Goal: Task Accomplishment & Management: Use online tool/utility

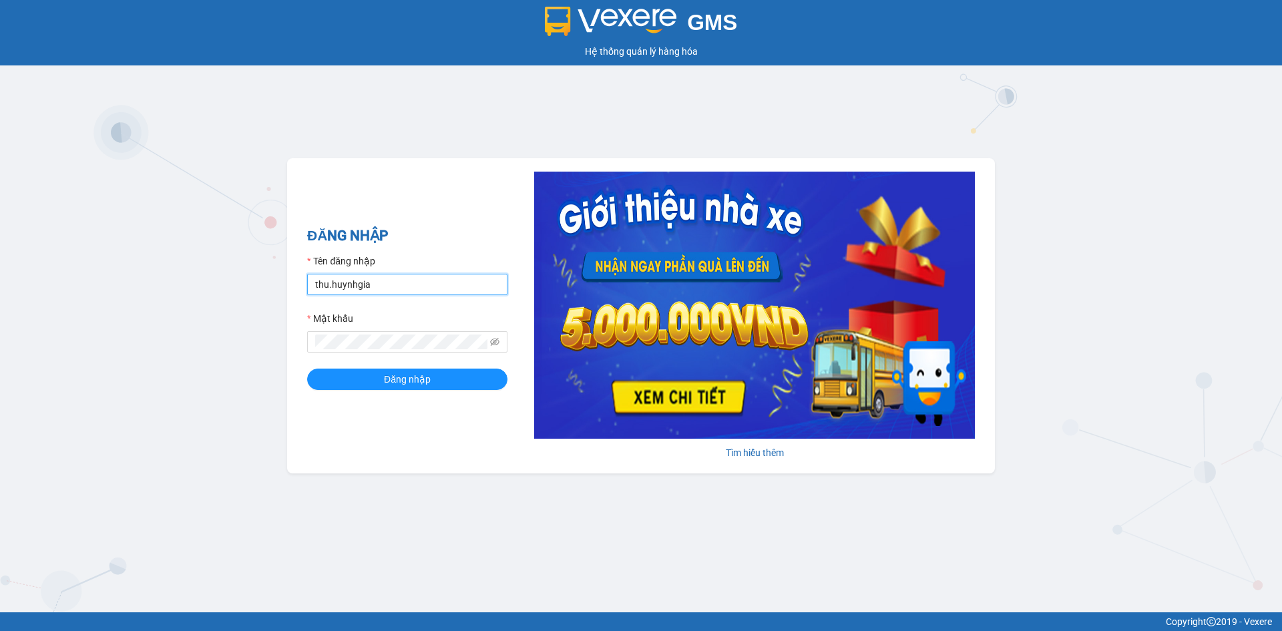
click at [382, 286] on input "thu.huynhgia" at bounding box center [407, 284] width 200 height 21
type input "canh.huynhgia"
click at [432, 373] on button "Đăng nhập" at bounding box center [407, 378] width 200 height 21
click at [401, 287] on input "canh.huynhgia" at bounding box center [407, 284] width 200 height 21
type input "thang.huynhgia"
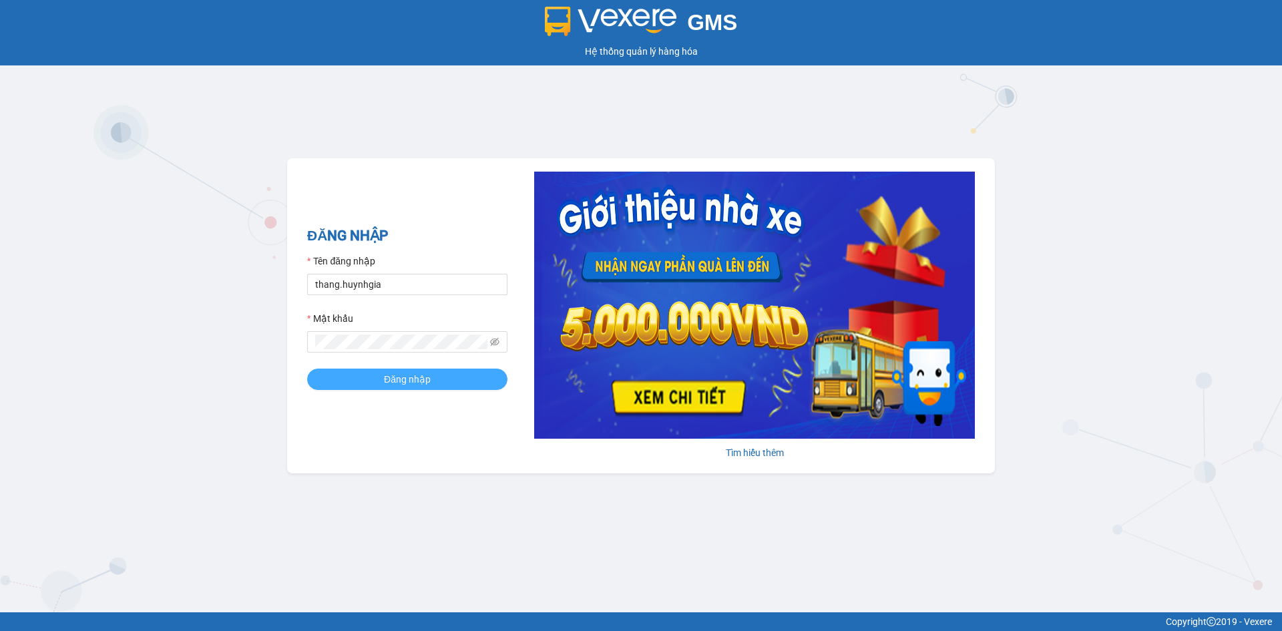
click at [426, 381] on span "Đăng nhập" at bounding box center [407, 379] width 47 height 15
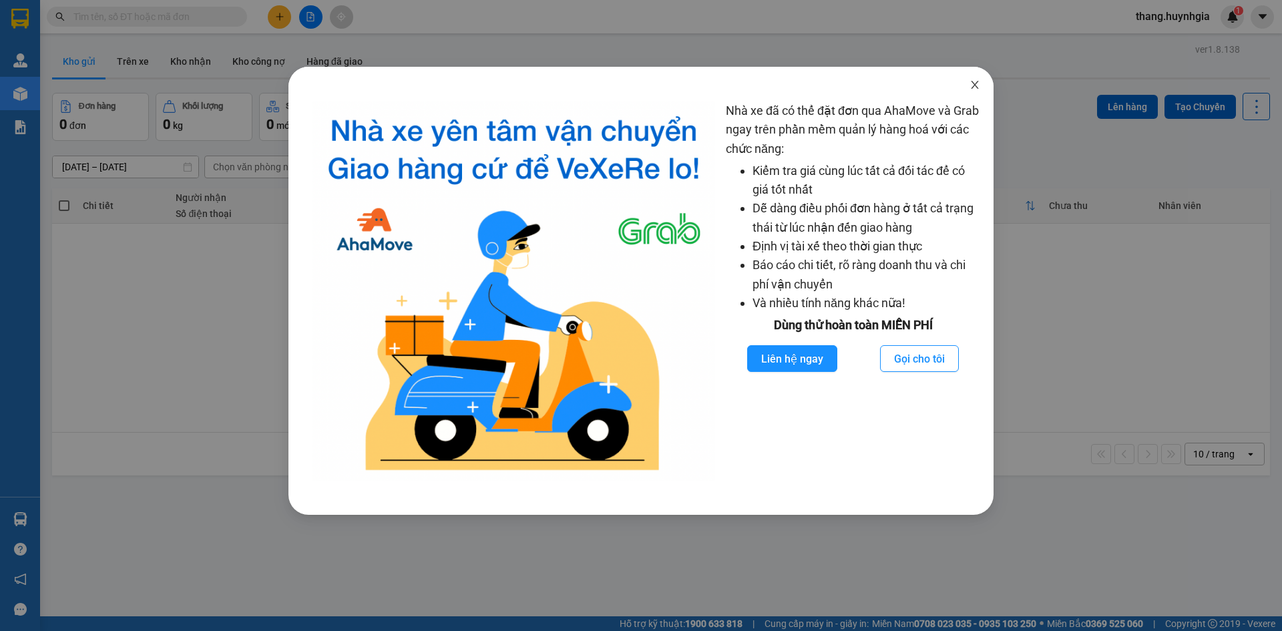
click at [975, 87] on icon "close" at bounding box center [974, 84] width 11 height 11
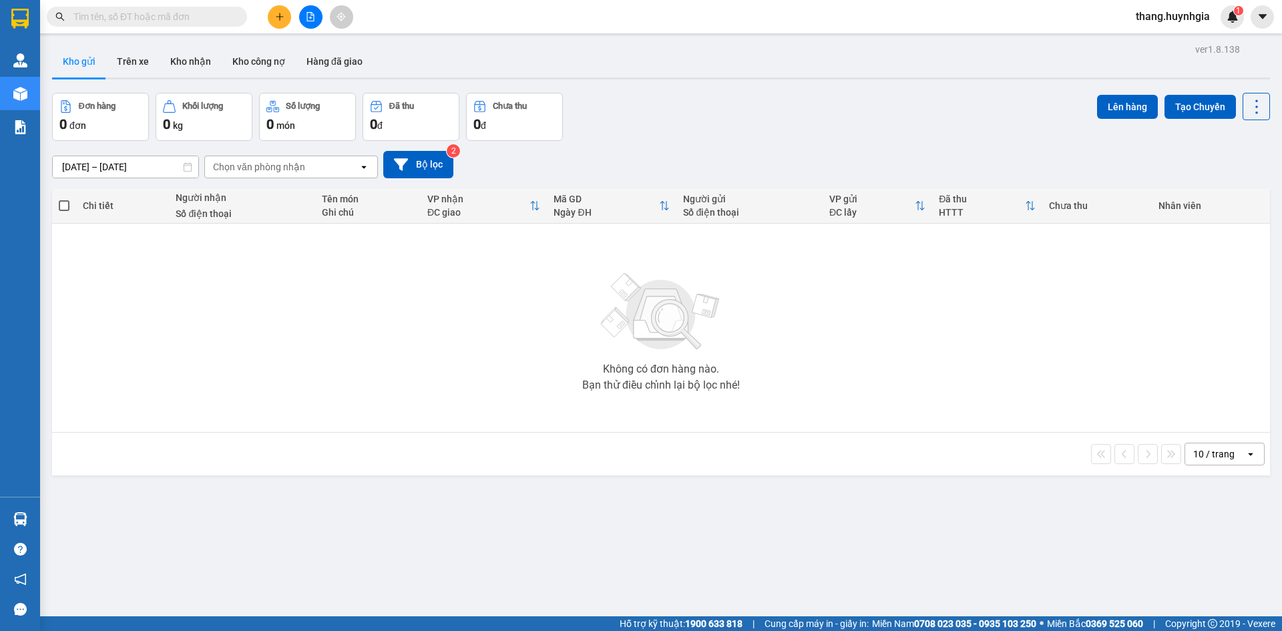
click at [141, 13] on input "text" at bounding box center [152, 16] width 158 height 15
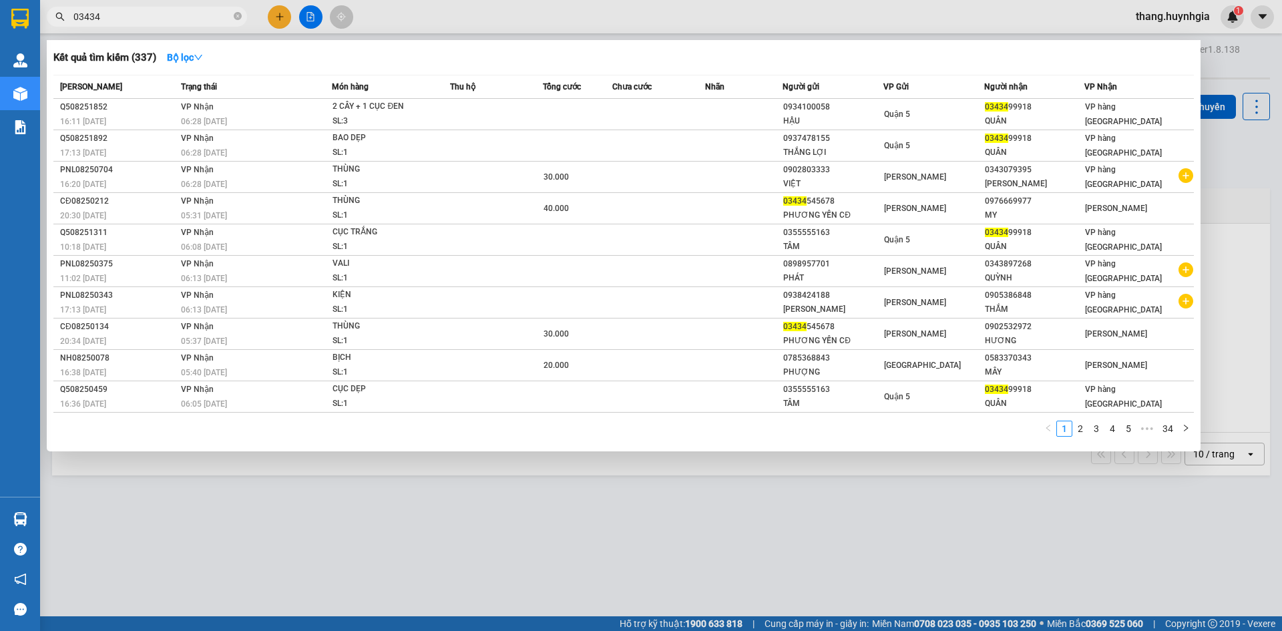
type input "034343"
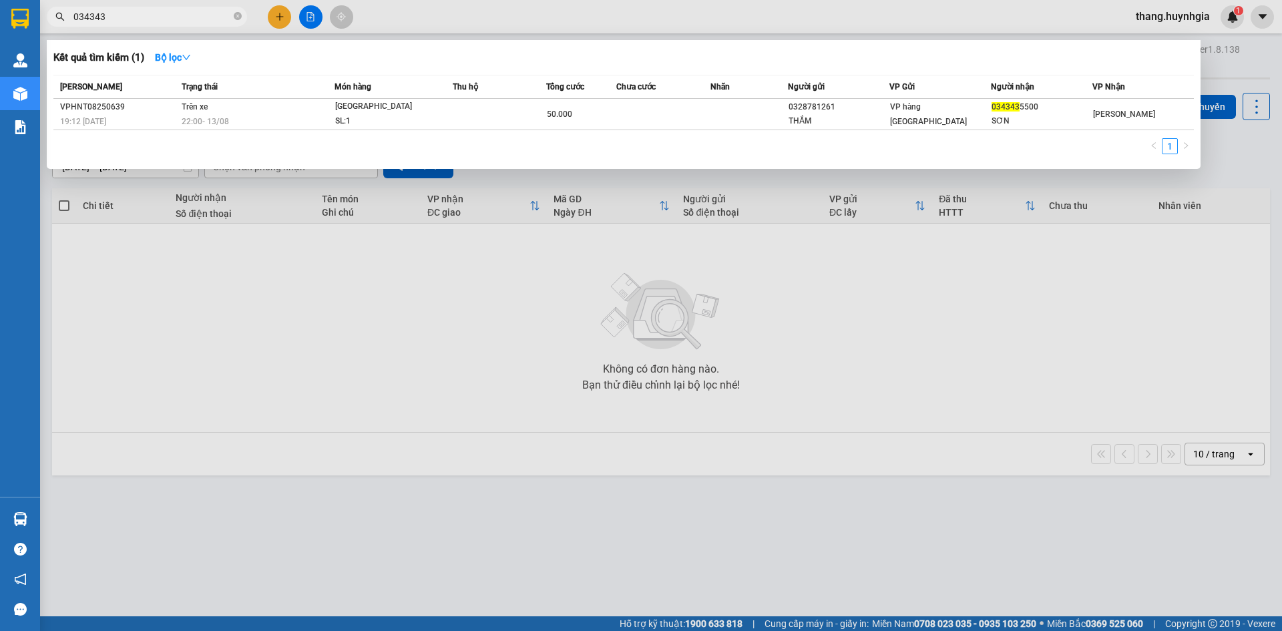
drag, startPoint x: 118, startPoint y: 26, endPoint x: 28, endPoint y: 14, distance: 90.9
click at [26, 16] on section "Kết quả tìm kiếm ( 1 ) Bộ lọc Mã ĐH Trạng thái Món hàng Thu hộ Tổng cước Chưa c…" at bounding box center [641, 315] width 1282 height 631
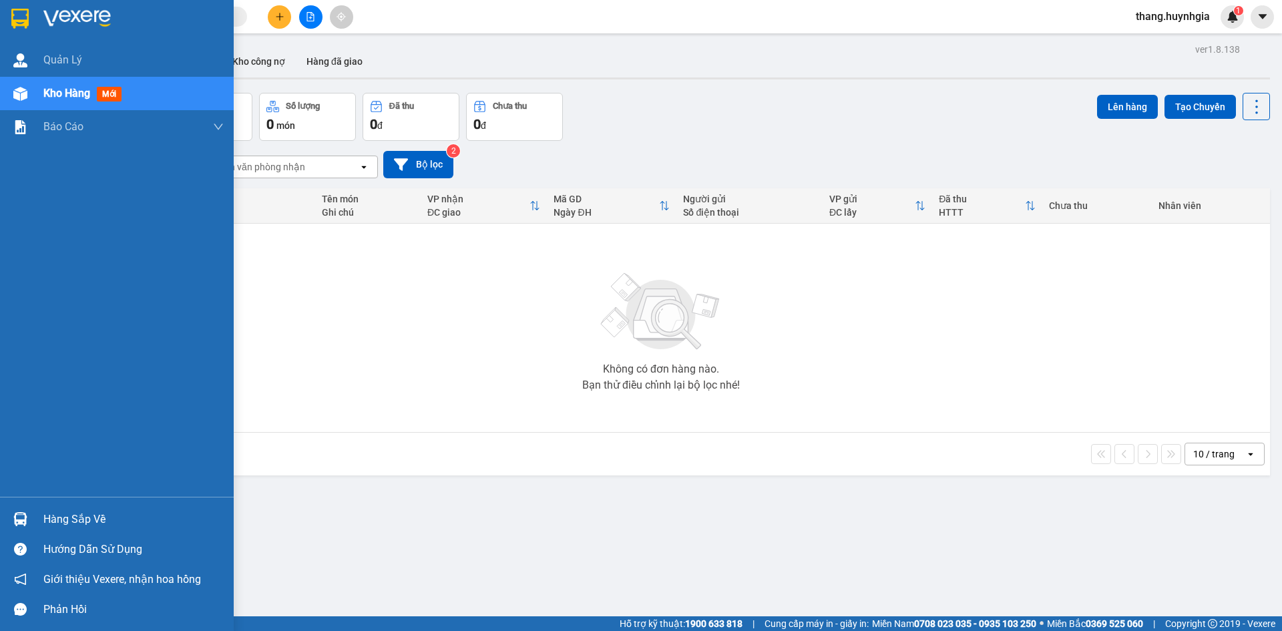
click at [88, 514] on div "Hàng sắp về" at bounding box center [133, 519] width 180 height 20
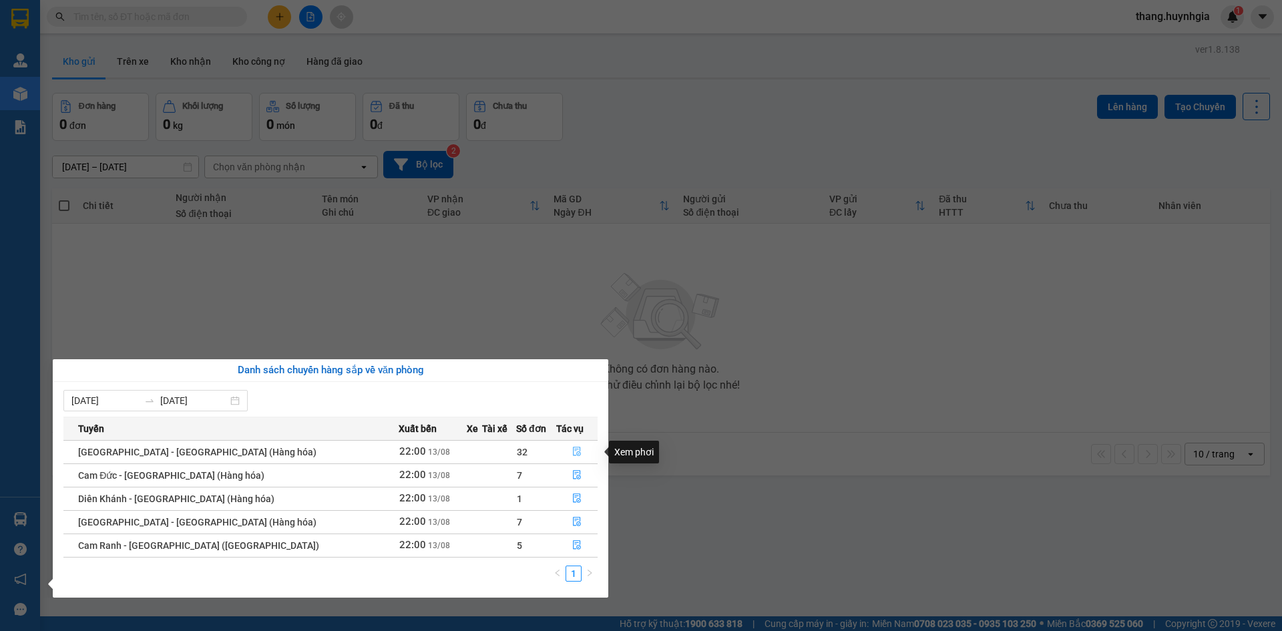
click at [572, 450] on icon "file-done" at bounding box center [576, 451] width 9 height 9
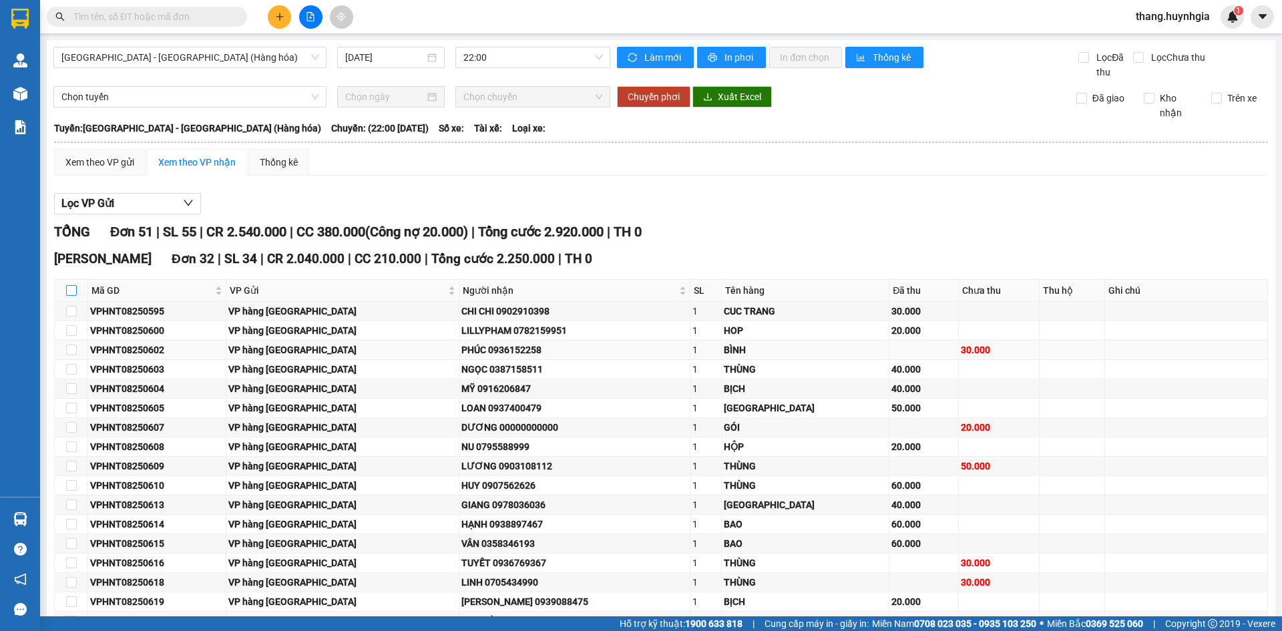
drag, startPoint x: 71, startPoint y: 291, endPoint x: 120, endPoint y: 355, distance: 80.9
click at [71, 290] on input "checkbox" at bounding box center [71, 290] width 11 height 11
checkbox input "true"
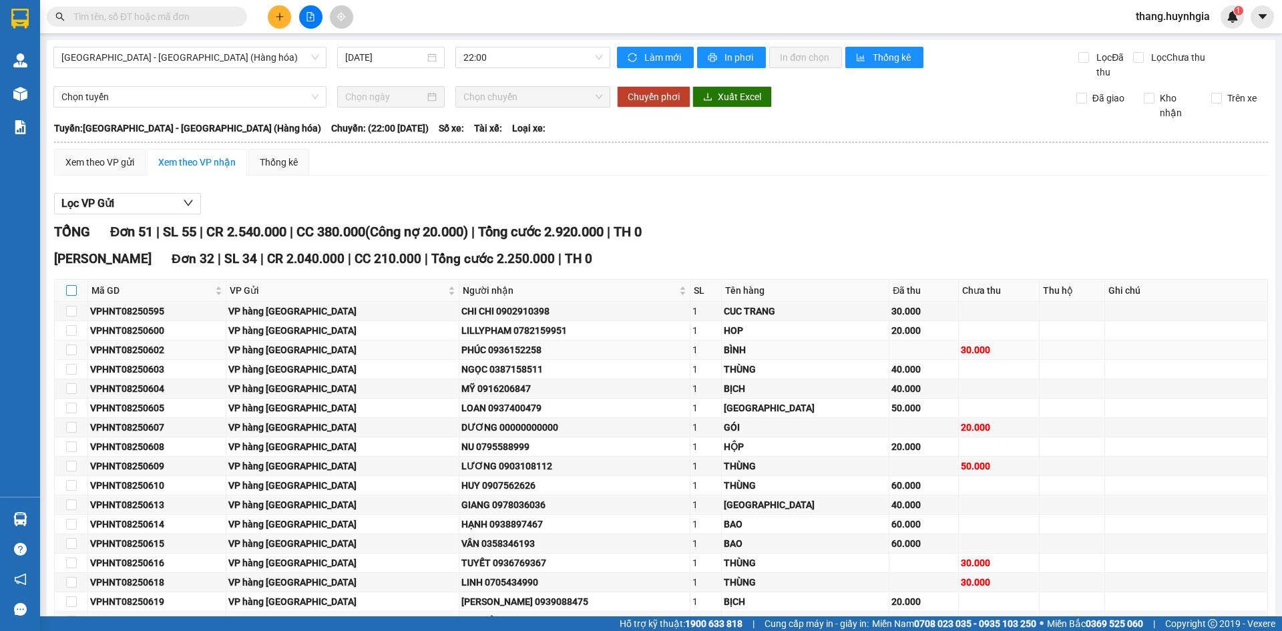
checkbox input "true"
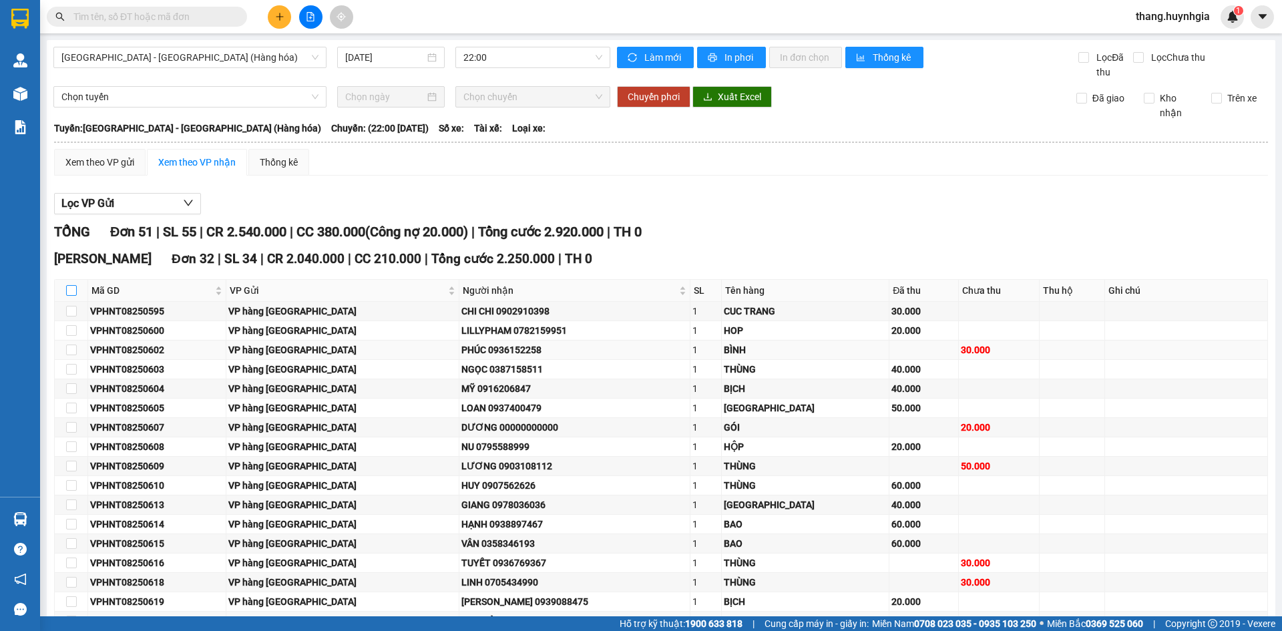
checkbox input "true"
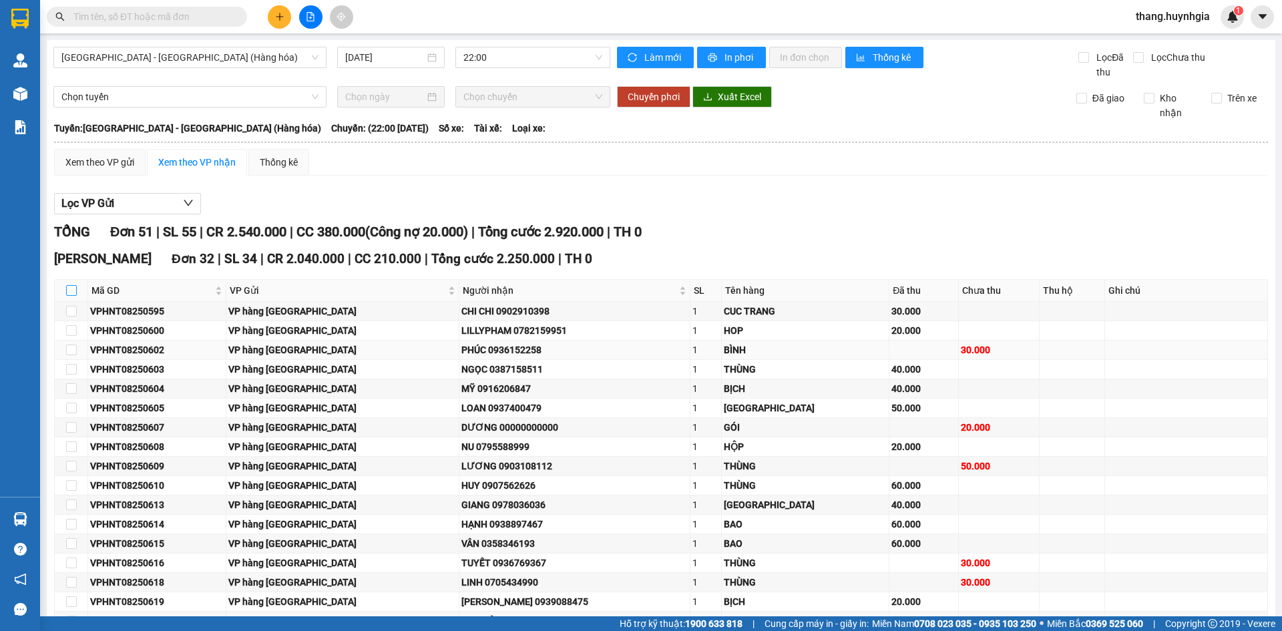
checkbox input "true"
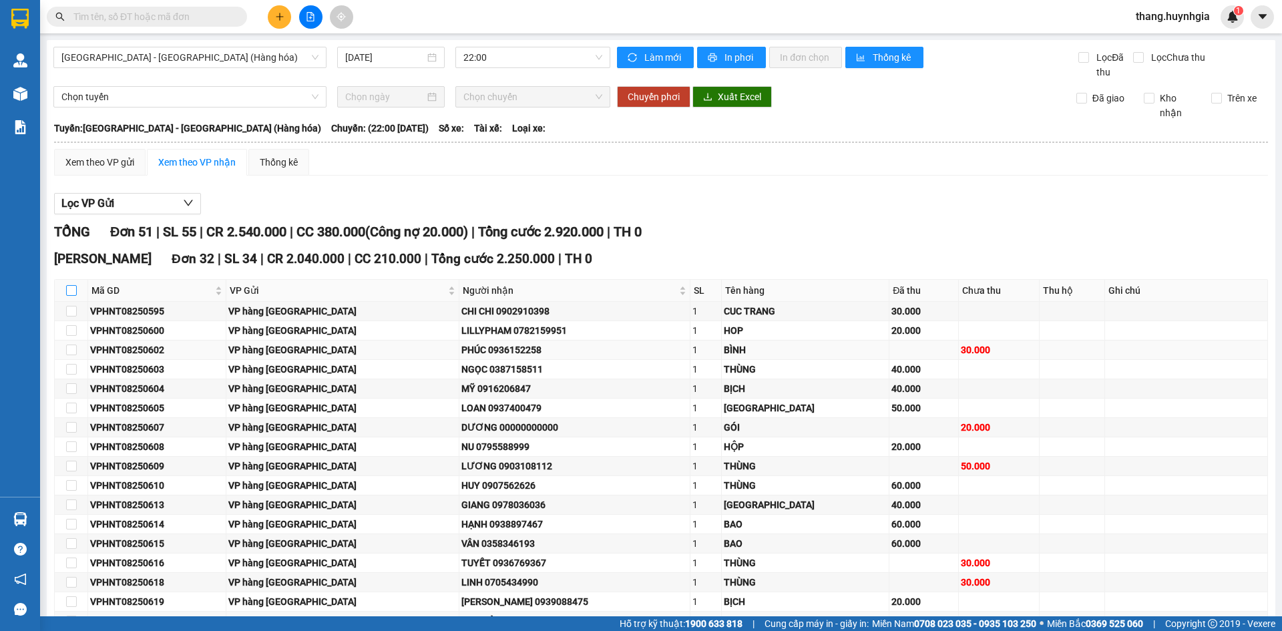
checkbox input "true"
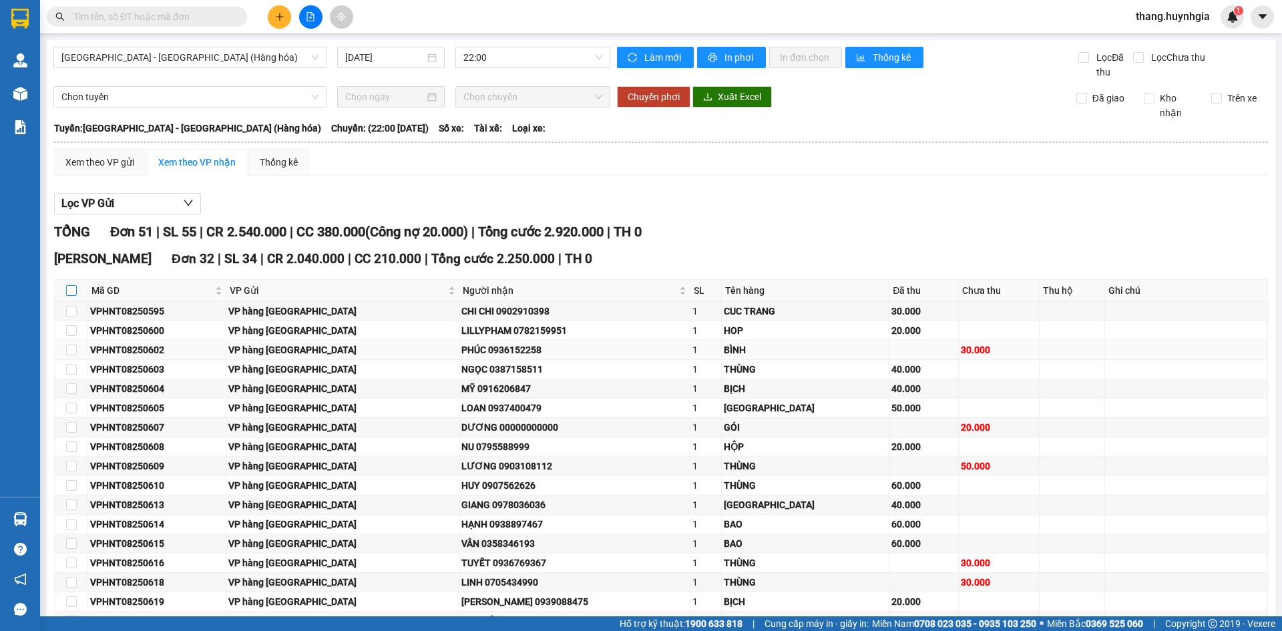
checkbox input "true"
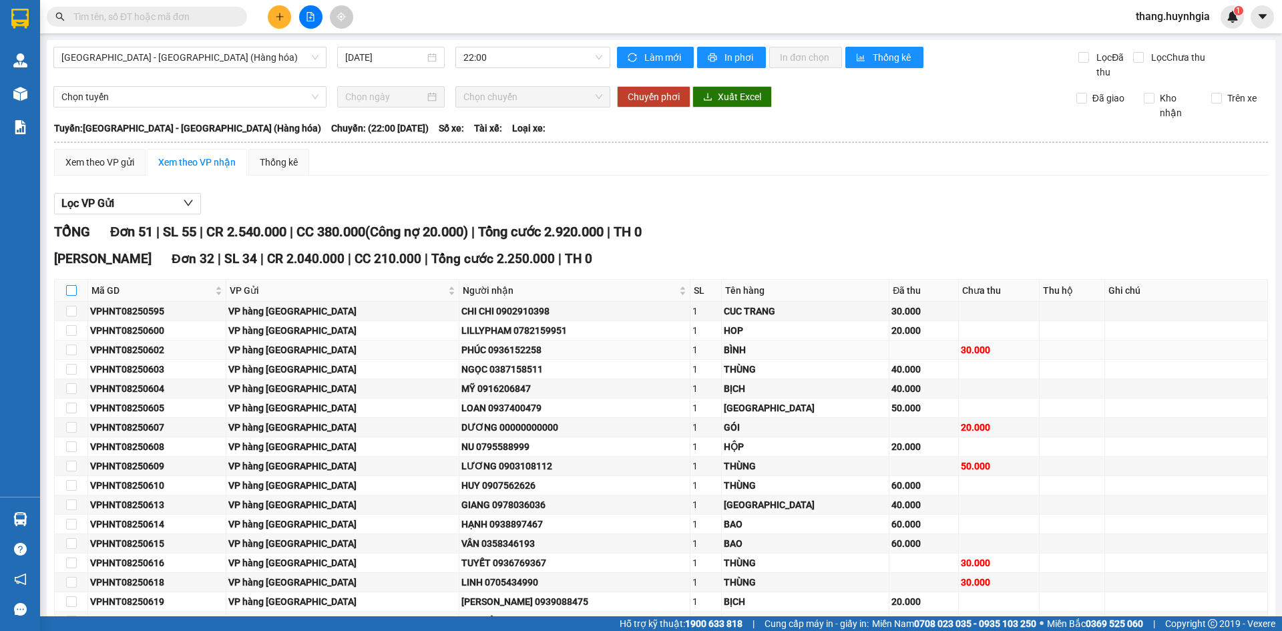
checkbox input "true"
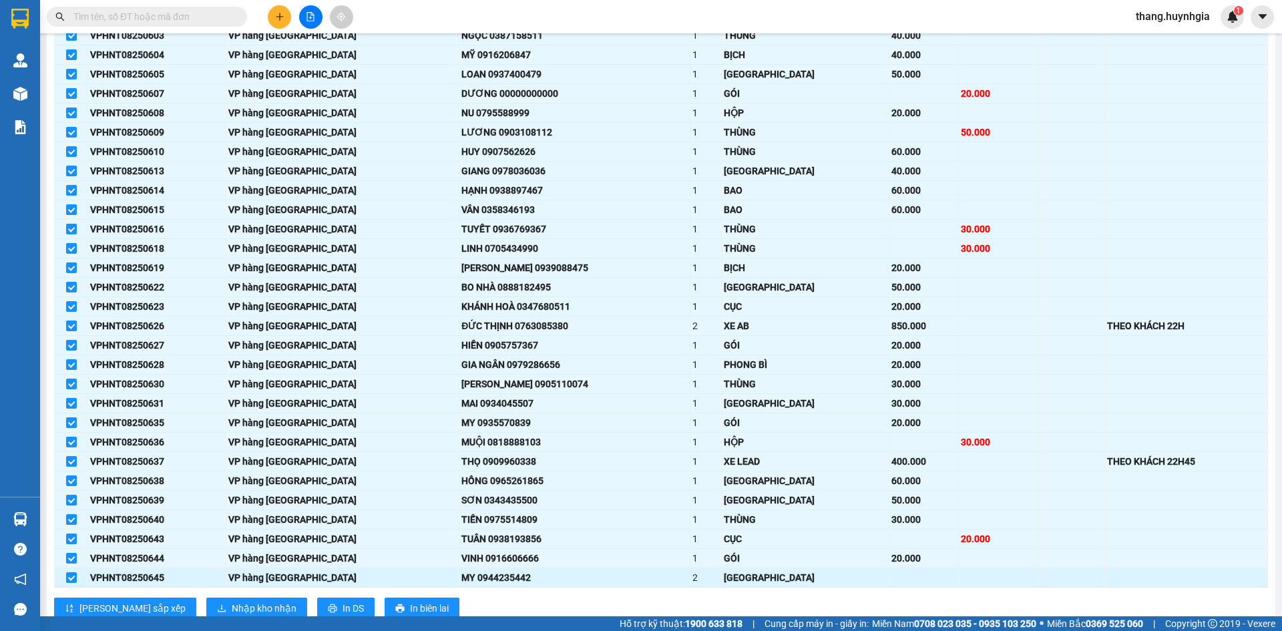
scroll to position [467, 0]
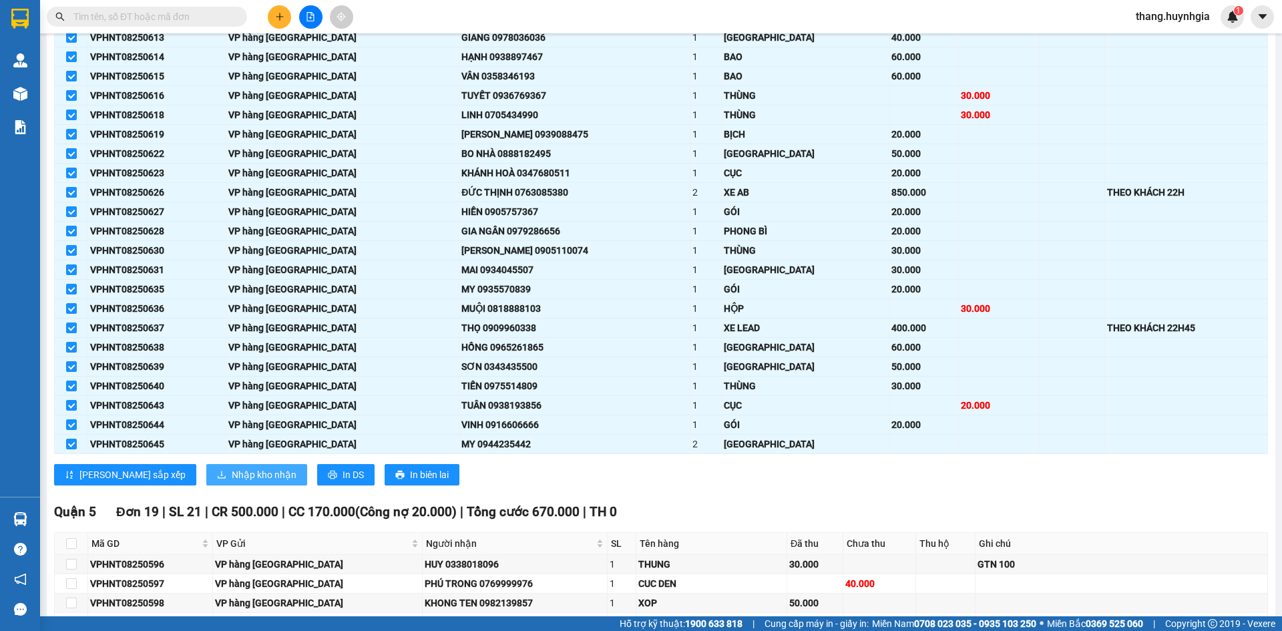
click at [232, 471] on span "Nhập kho nhận" at bounding box center [264, 474] width 65 height 15
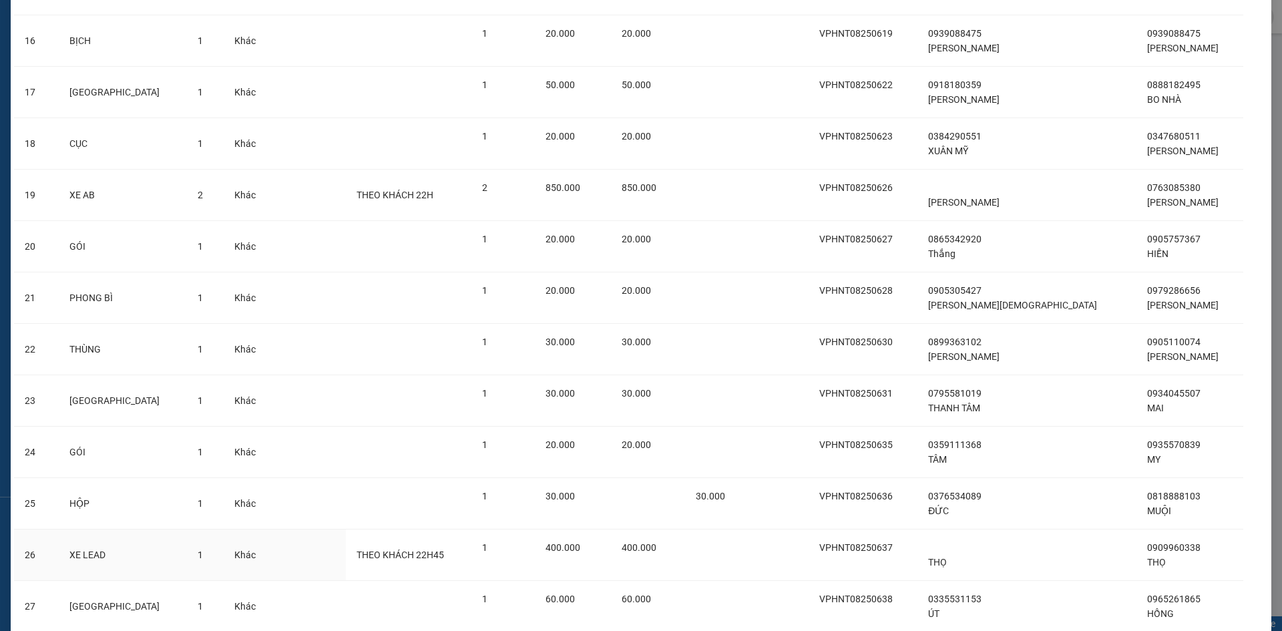
scroll to position [1202, 0]
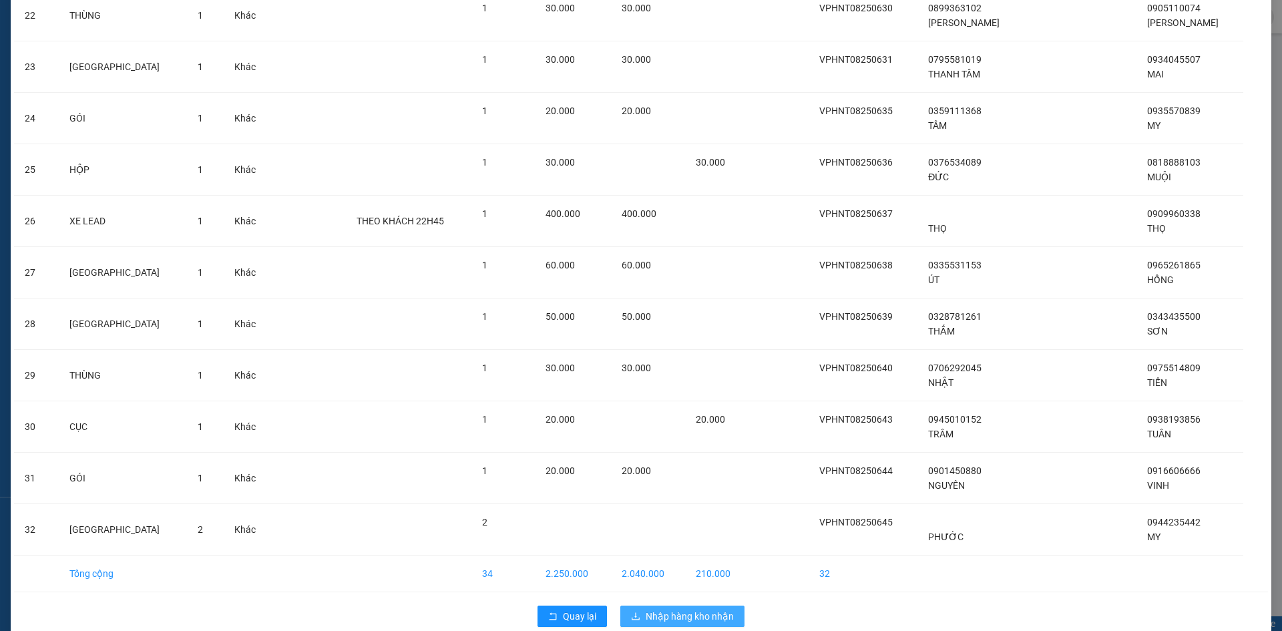
click at [710, 610] on span "Nhập hàng kho nhận" at bounding box center [690, 616] width 88 height 15
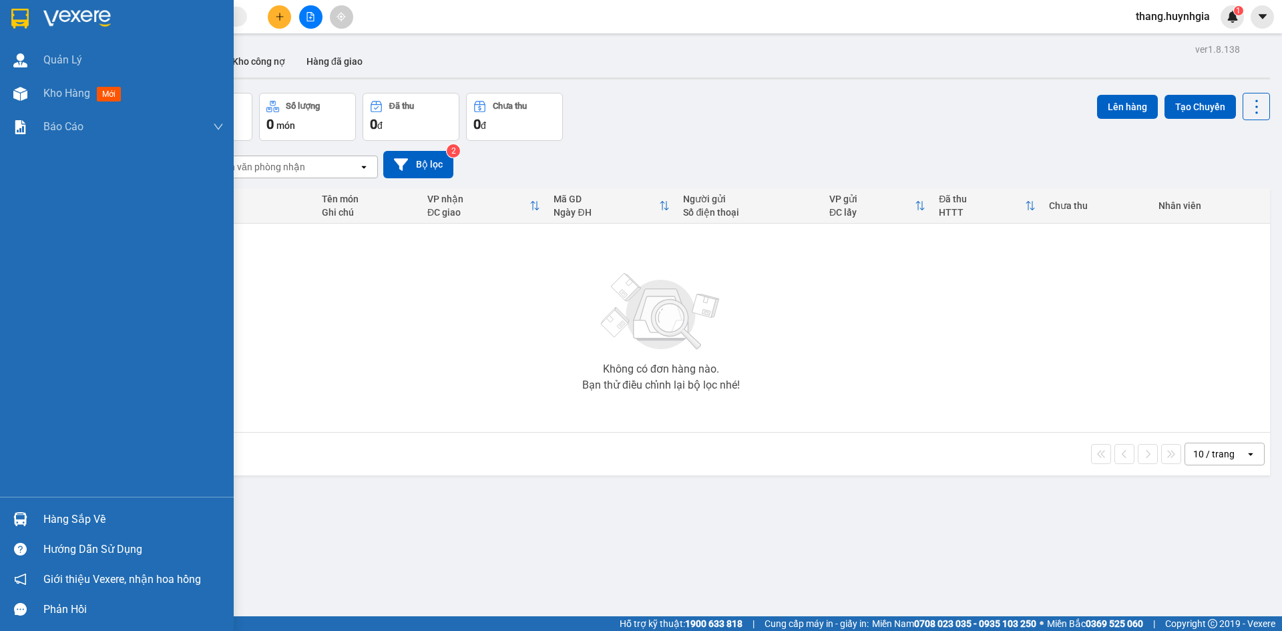
drag, startPoint x: 54, startPoint y: 513, endPoint x: 83, endPoint y: 513, distance: 29.4
click at [55, 513] on div "Hàng sắp về" at bounding box center [133, 519] width 180 height 20
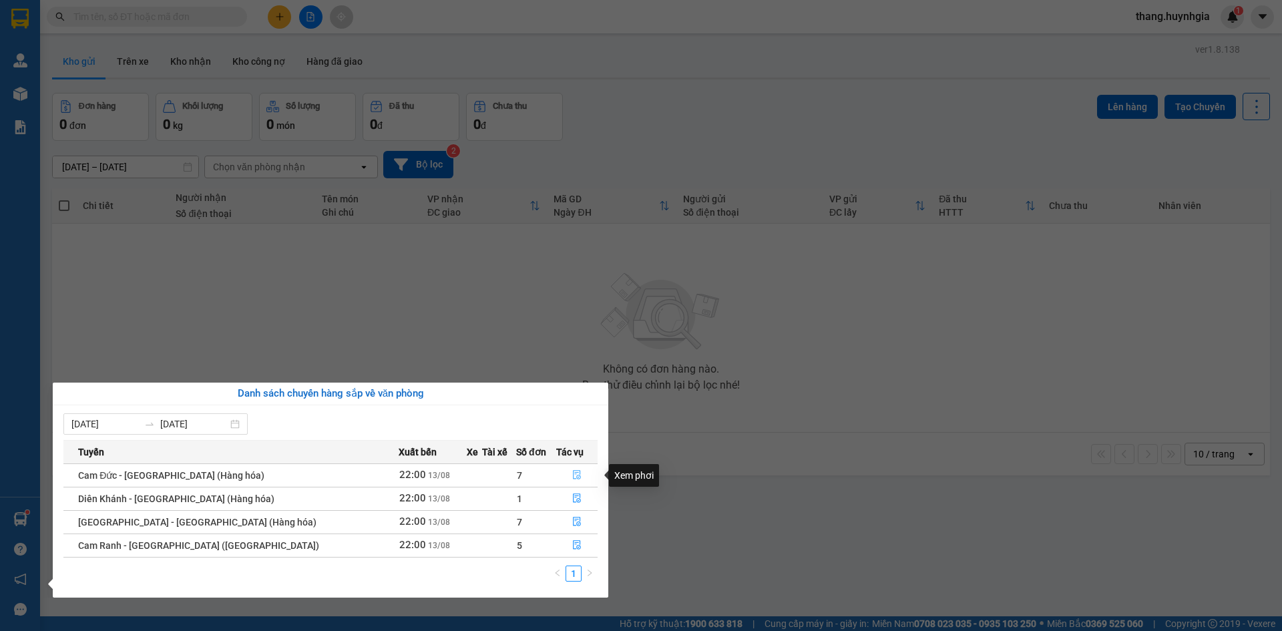
click at [573, 473] on icon "file-done" at bounding box center [577, 475] width 8 height 9
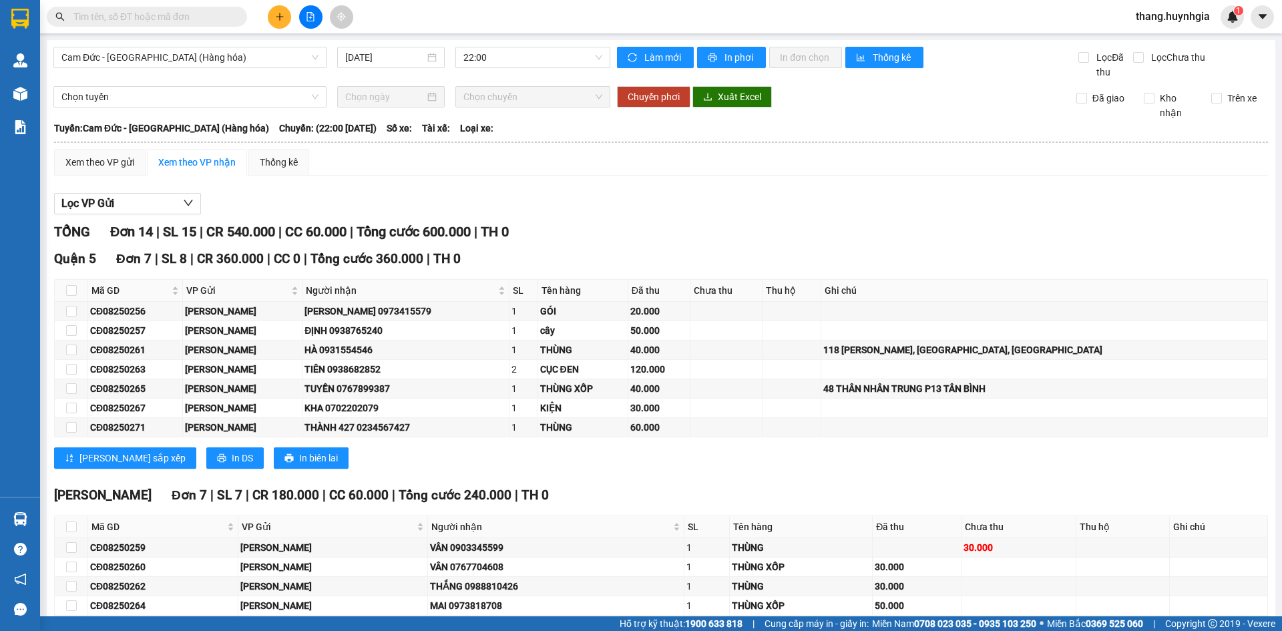
scroll to position [126, 0]
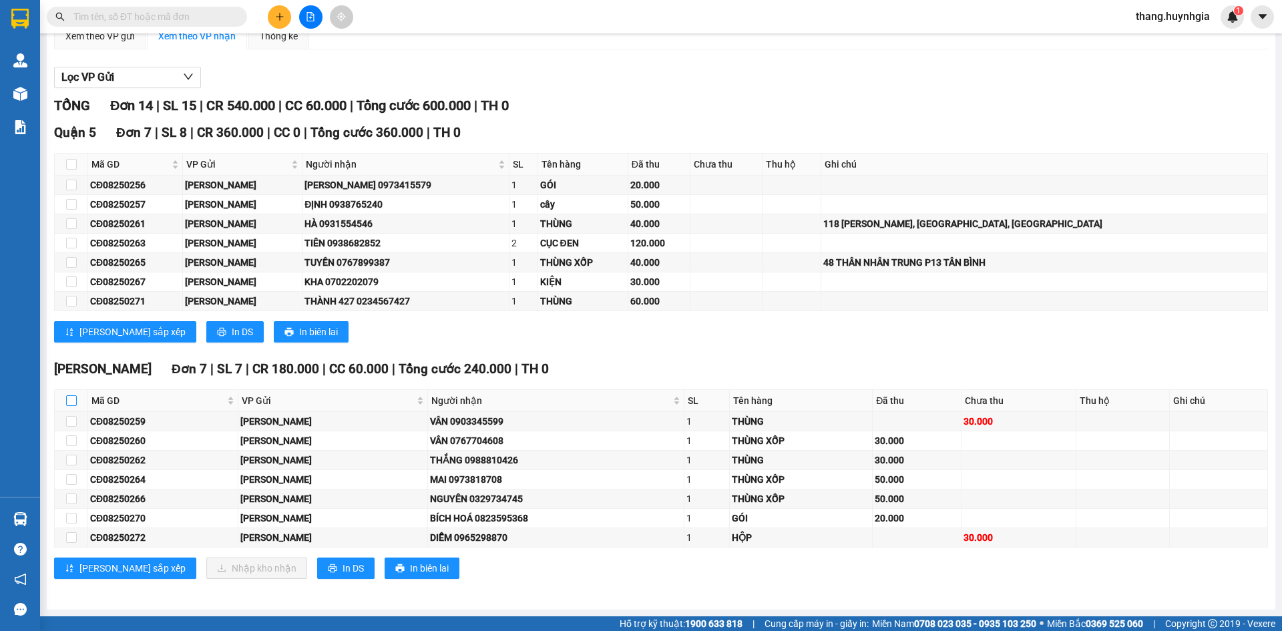
click at [71, 404] on input "checkbox" at bounding box center [71, 400] width 11 height 11
checkbox input "true"
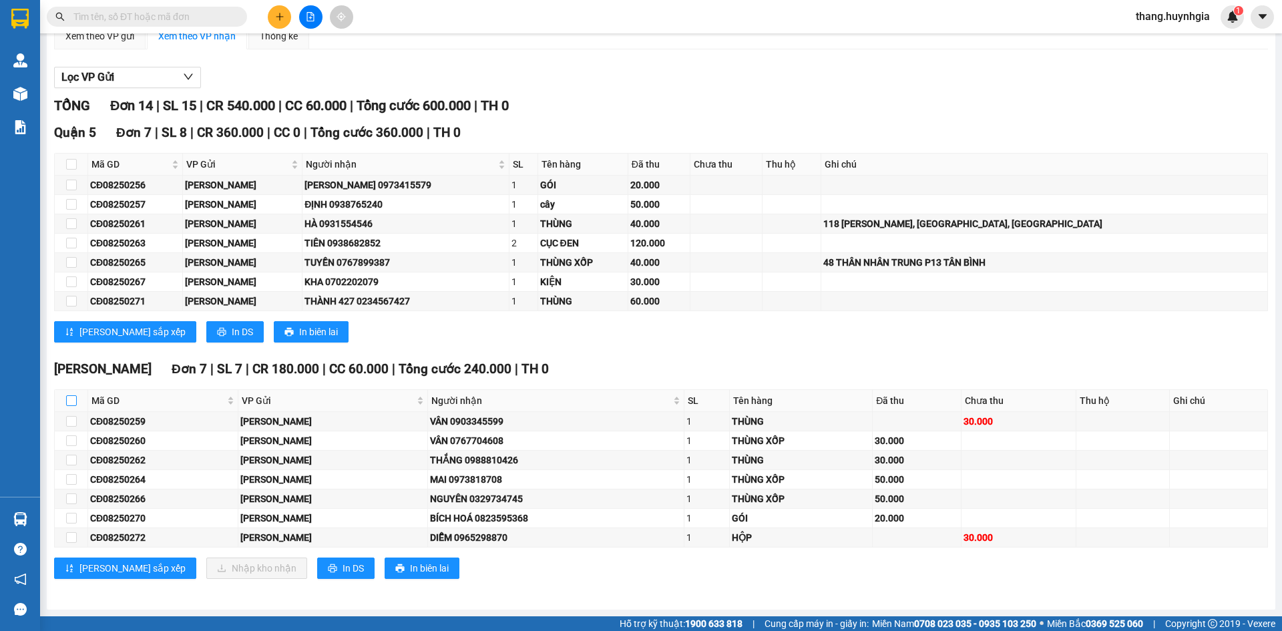
checkbox input "true"
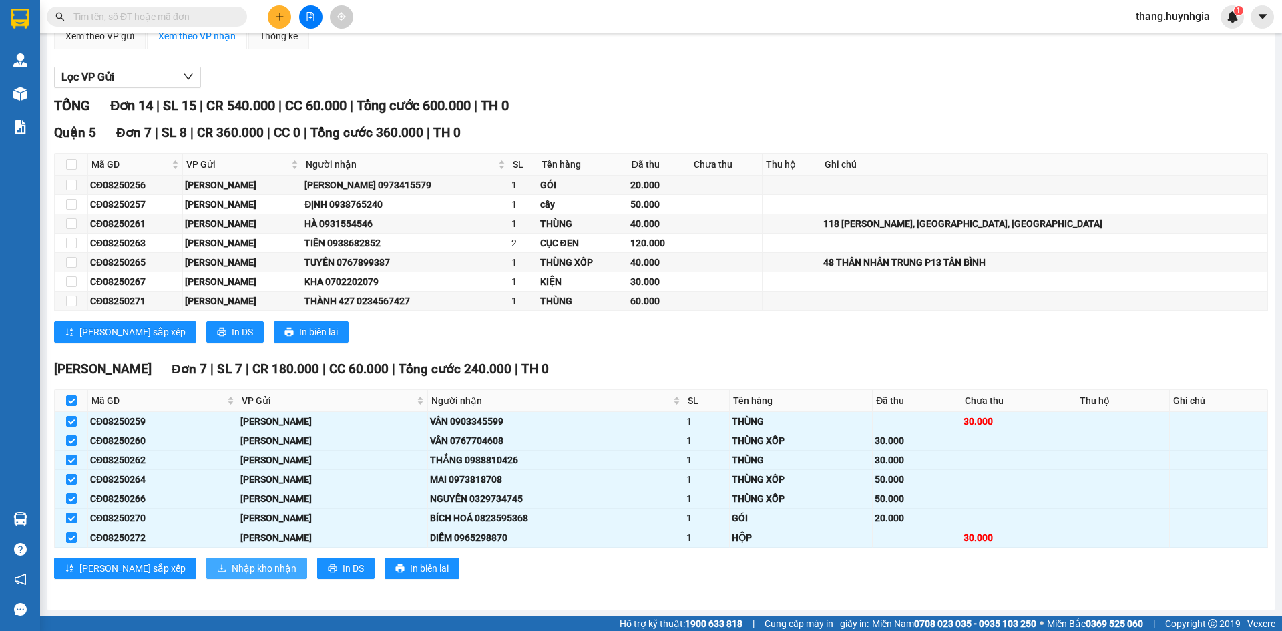
click at [232, 565] on span "Nhập kho nhận" at bounding box center [264, 568] width 65 height 15
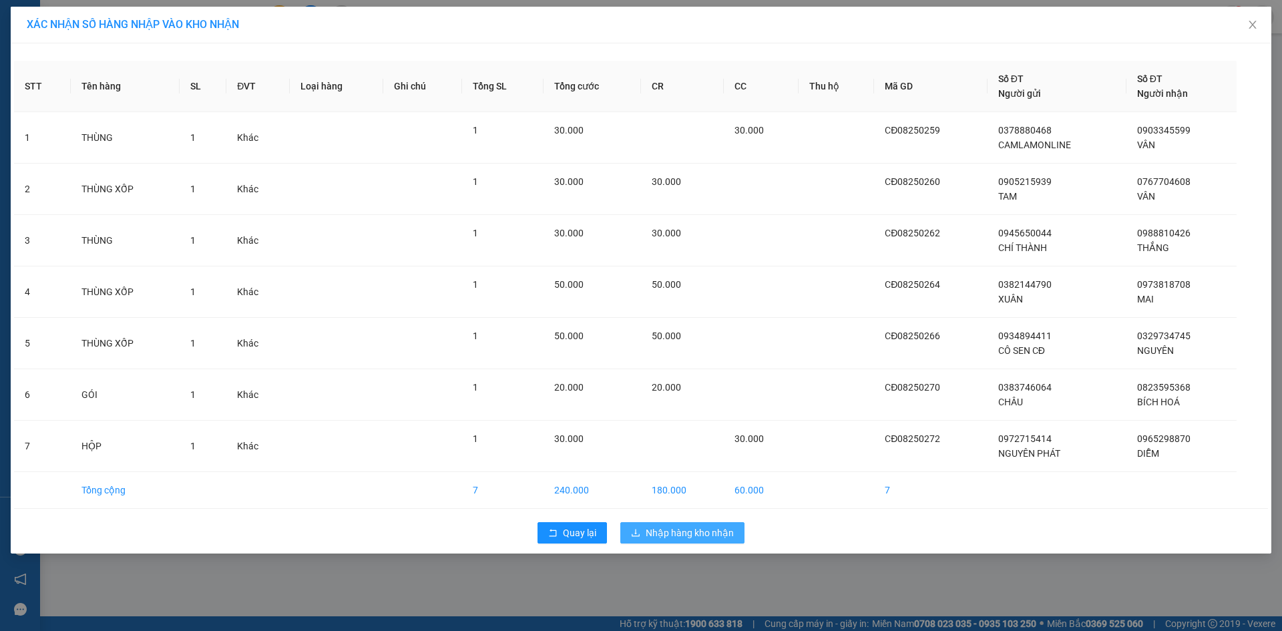
click at [688, 533] on span "Nhập hàng kho nhận" at bounding box center [690, 532] width 88 height 15
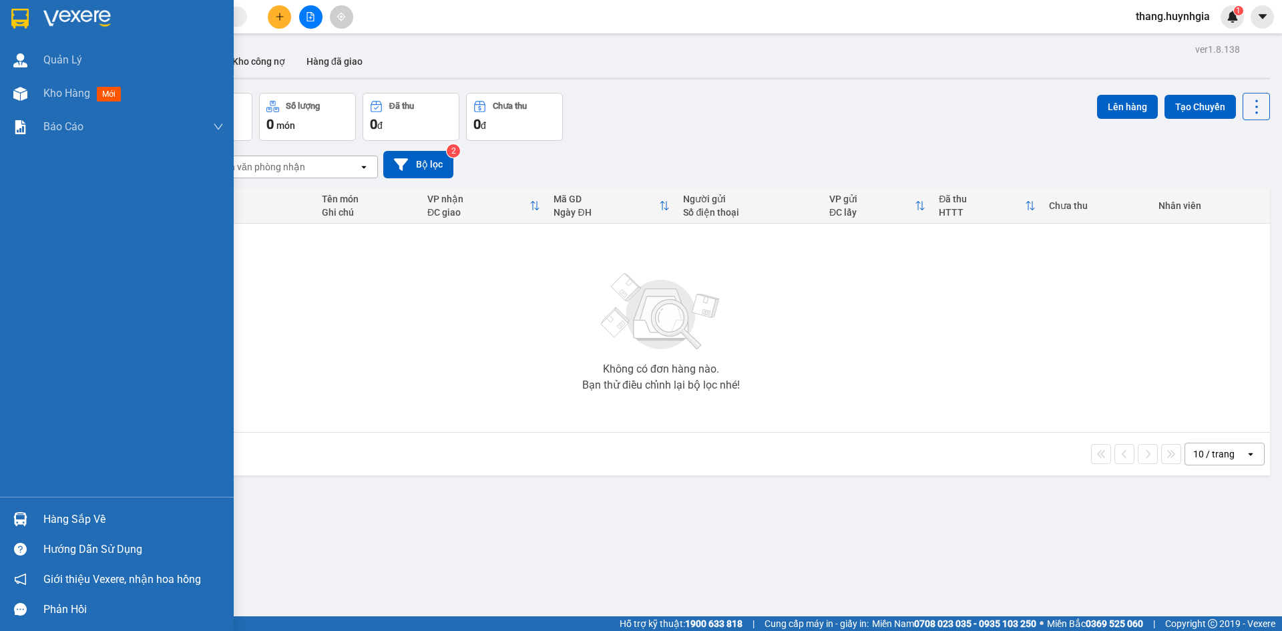
click at [65, 520] on div "Hàng sắp về" at bounding box center [133, 519] width 180 height 20
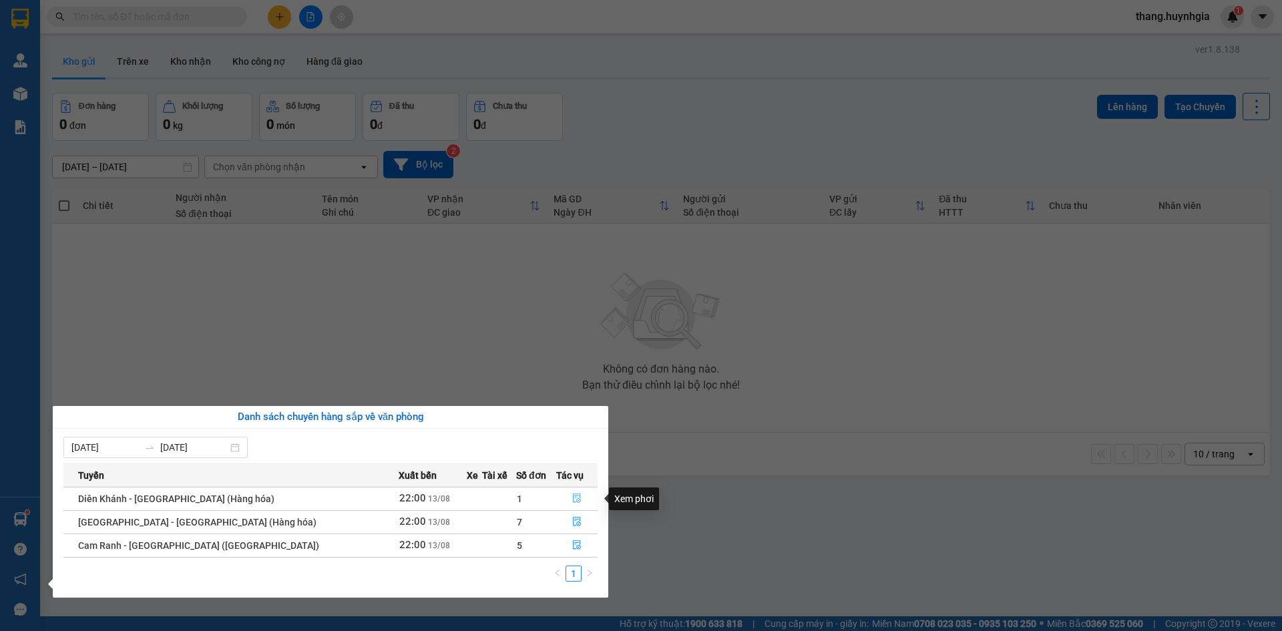
click at [572, 497] on icon "file-done" at bounding box center [576, 497] width 9 height 9
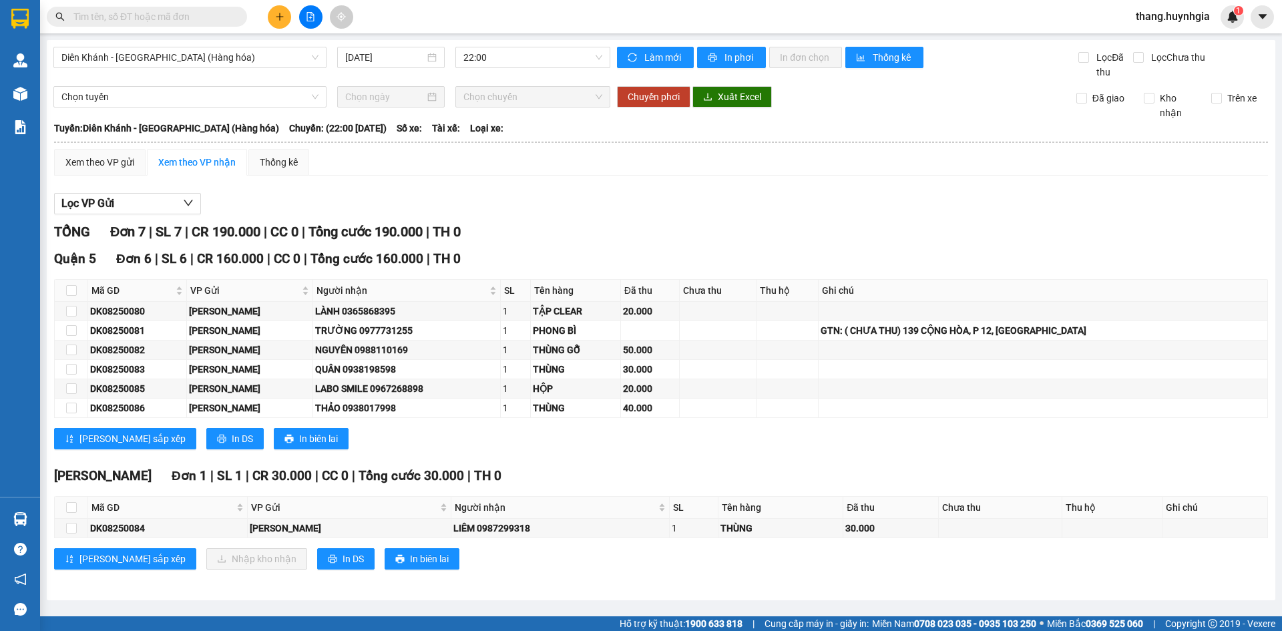
click at [65, 511] on th at bounding box center [71, 508] width 33 height 22
click at [70, 510] on input "checkbox" at bounding box center [71, 507] width 11 height 11
checkbox input "true"
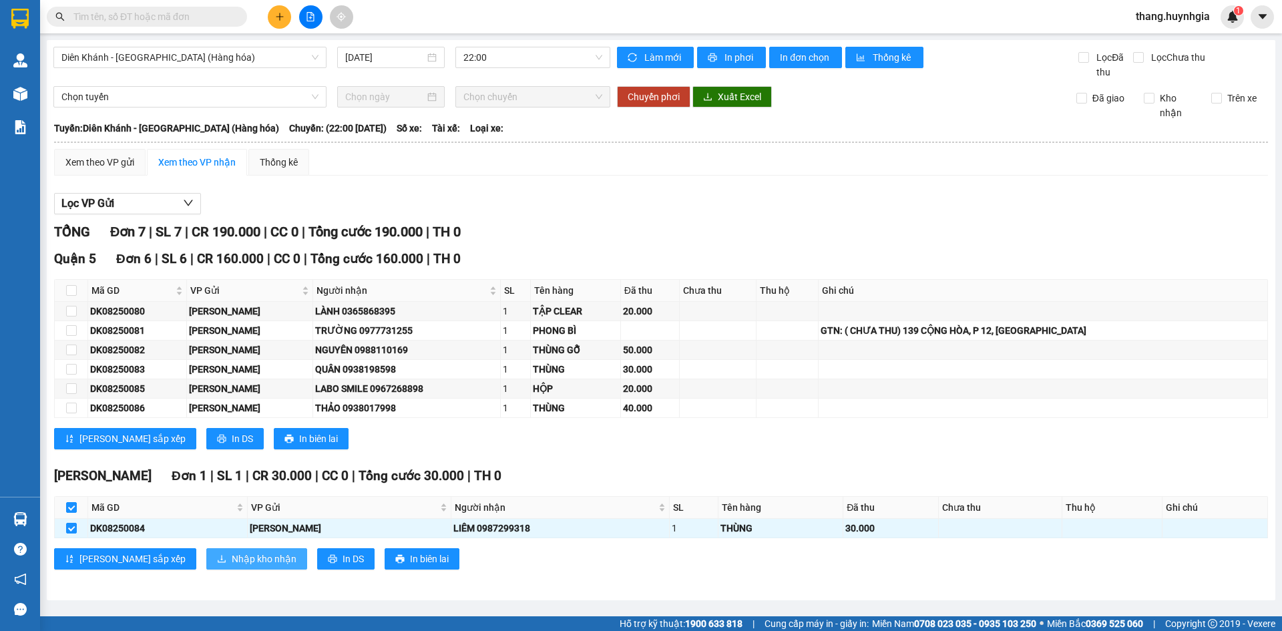
click at [232, 557] on span "Nhập kho nhận" at bounding box center [264, 558] width 65 height 15
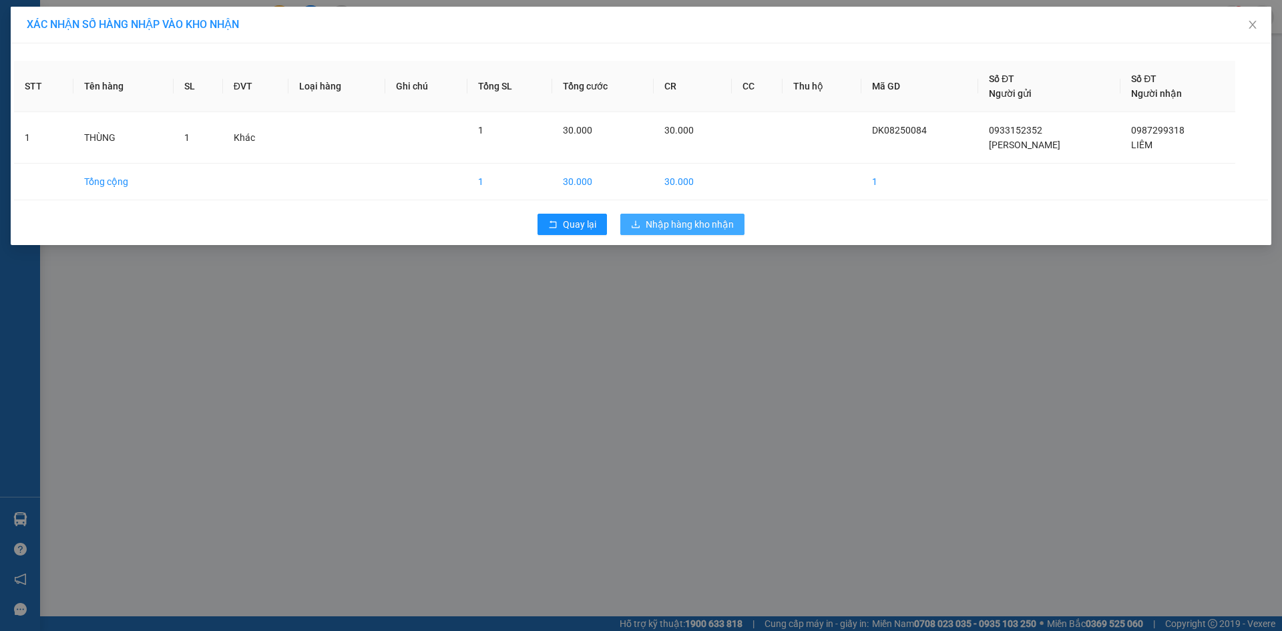
click at [681, 225] on span "Nhập hàng kho nhận" at bounding box center [690, 224] width 88 height 15
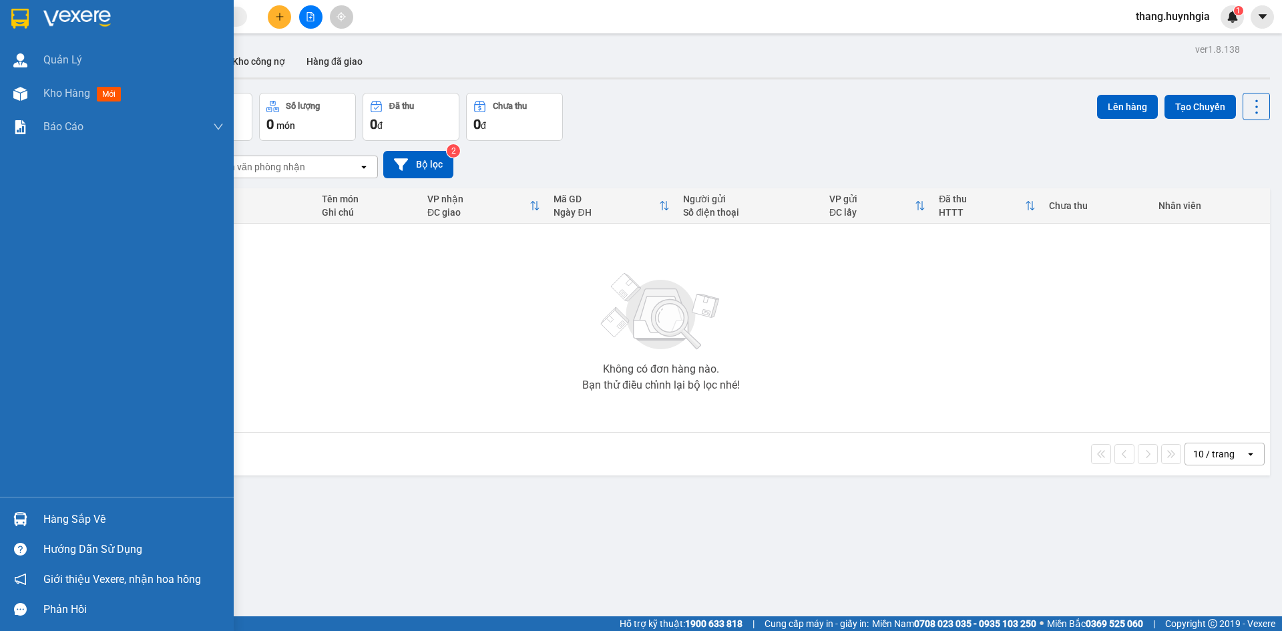
click at [56, 516] on div "Hàng sắp về" at bounding box center [133, 519] width 180 height 20
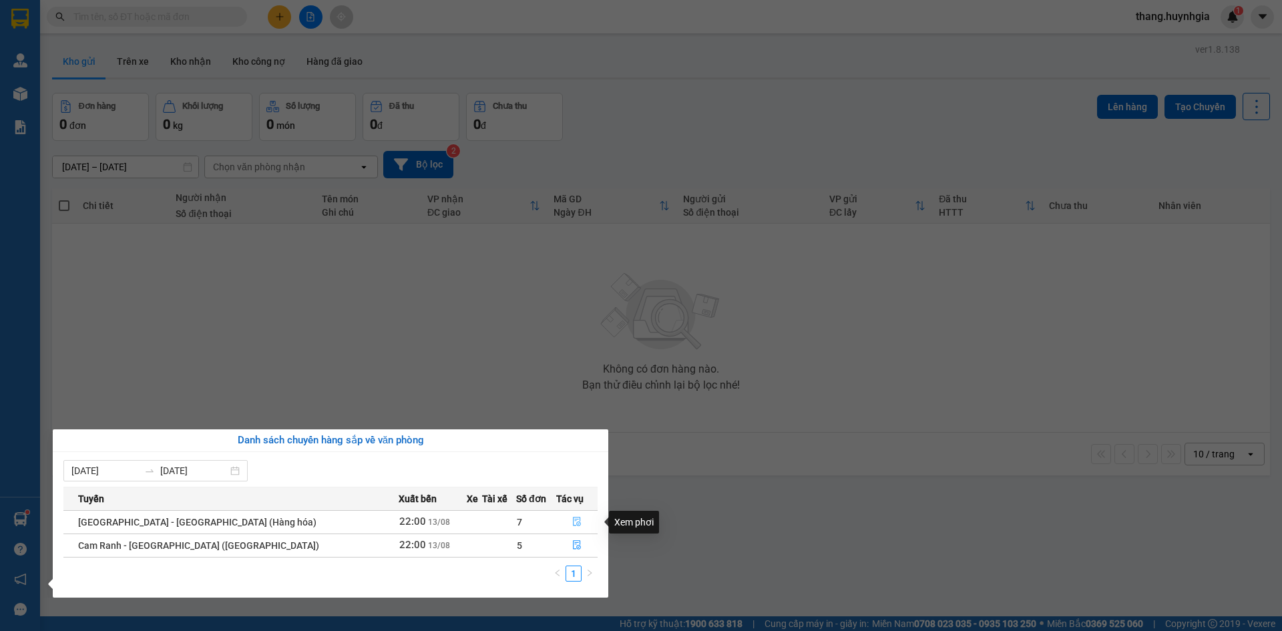
click at [572, 523] on icon "file-done" at bounding box center [576, 521] width 9 height 9
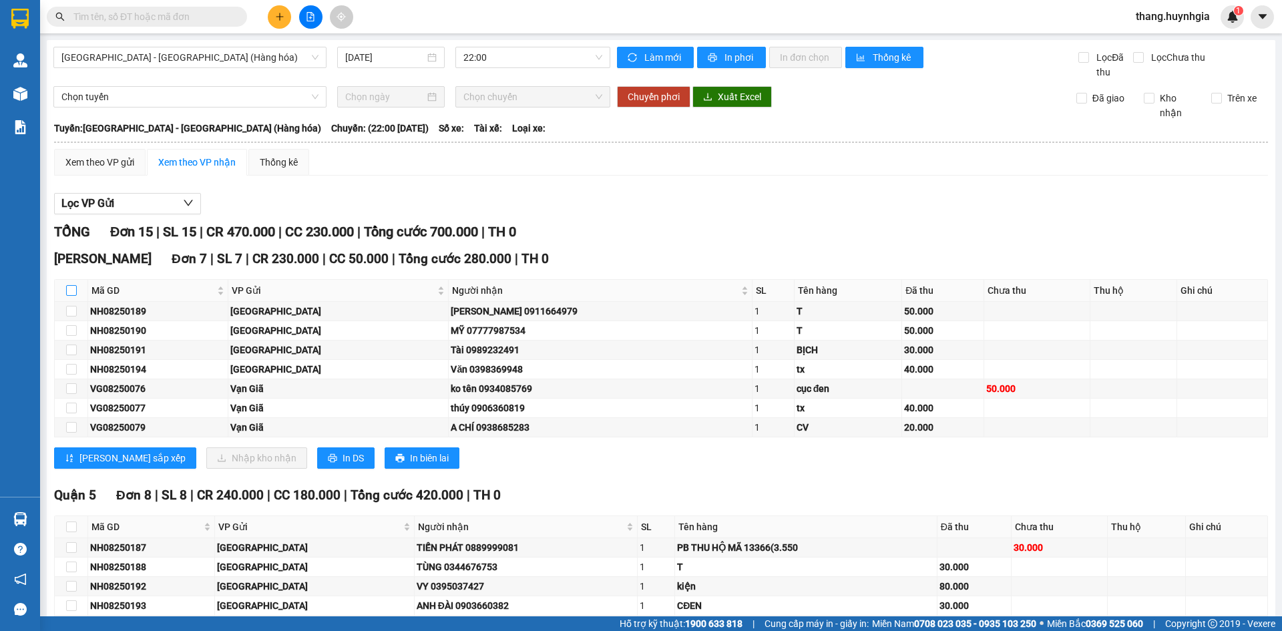
click at [67, 292] on input "checkbox" at bounding box center [71, 290] width 11 height 11
checkbox input "true"
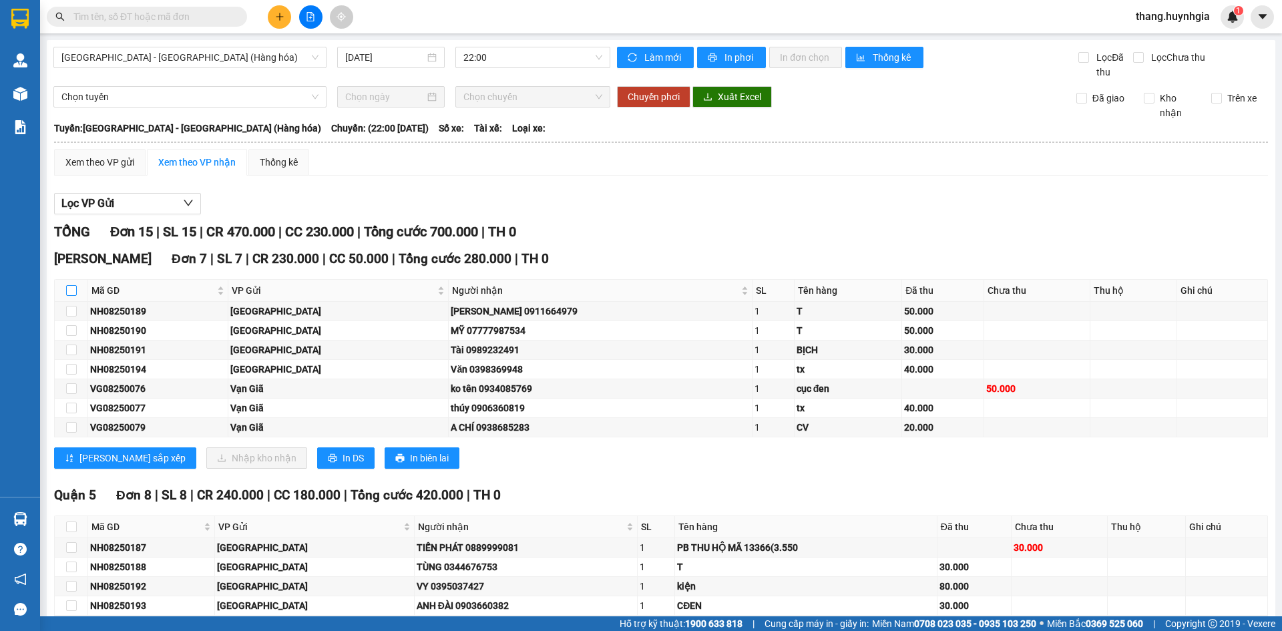
checkbox input "true"
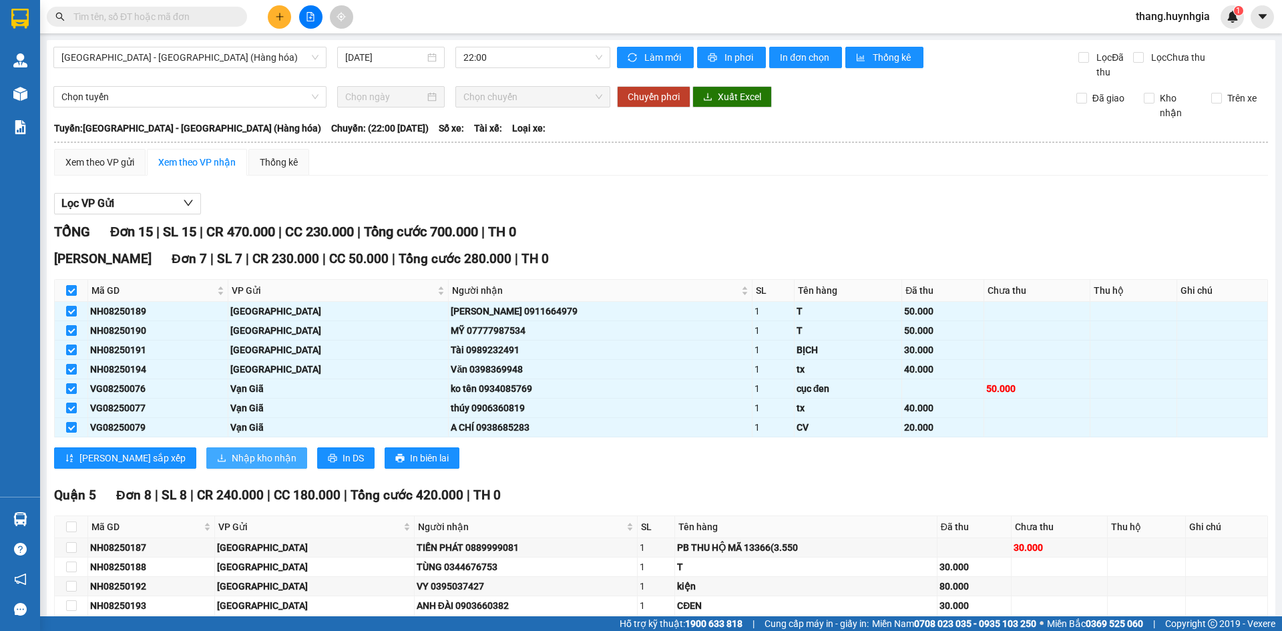
click at [232, 459] on span "Nhập kho nhận" at bounding box center [264, 458] width 65 height 15
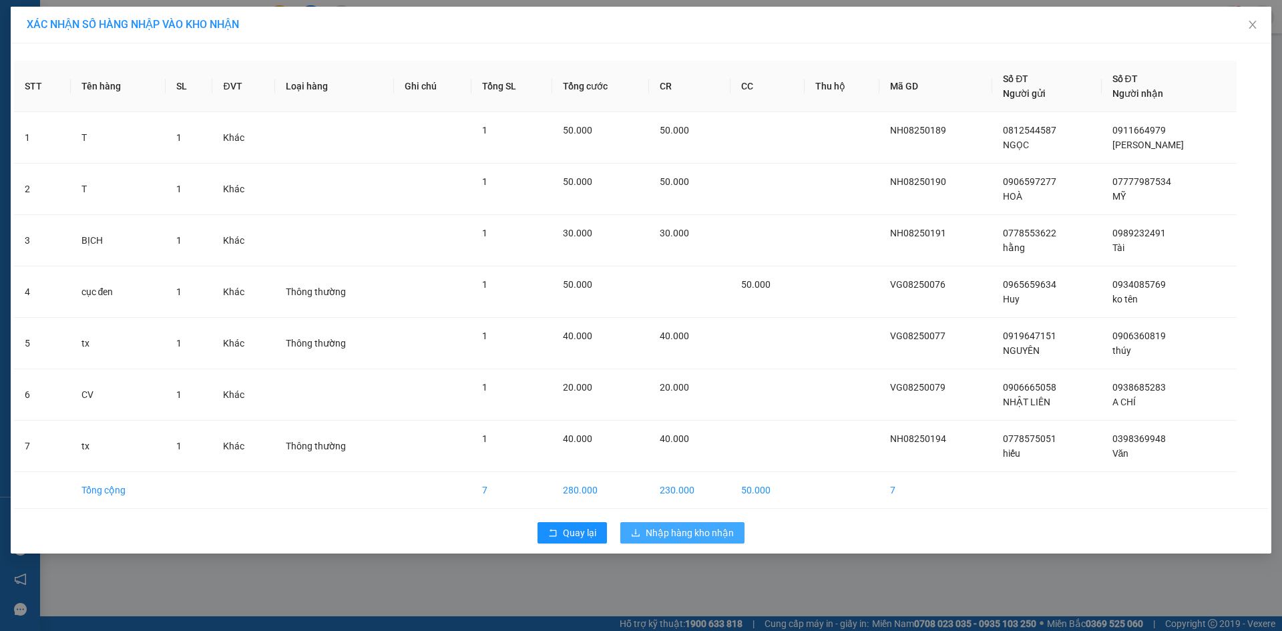
click at [668, 530] on span "Nhập hàng kho nhận" at bounding box center [690, 532] width 88 height 15
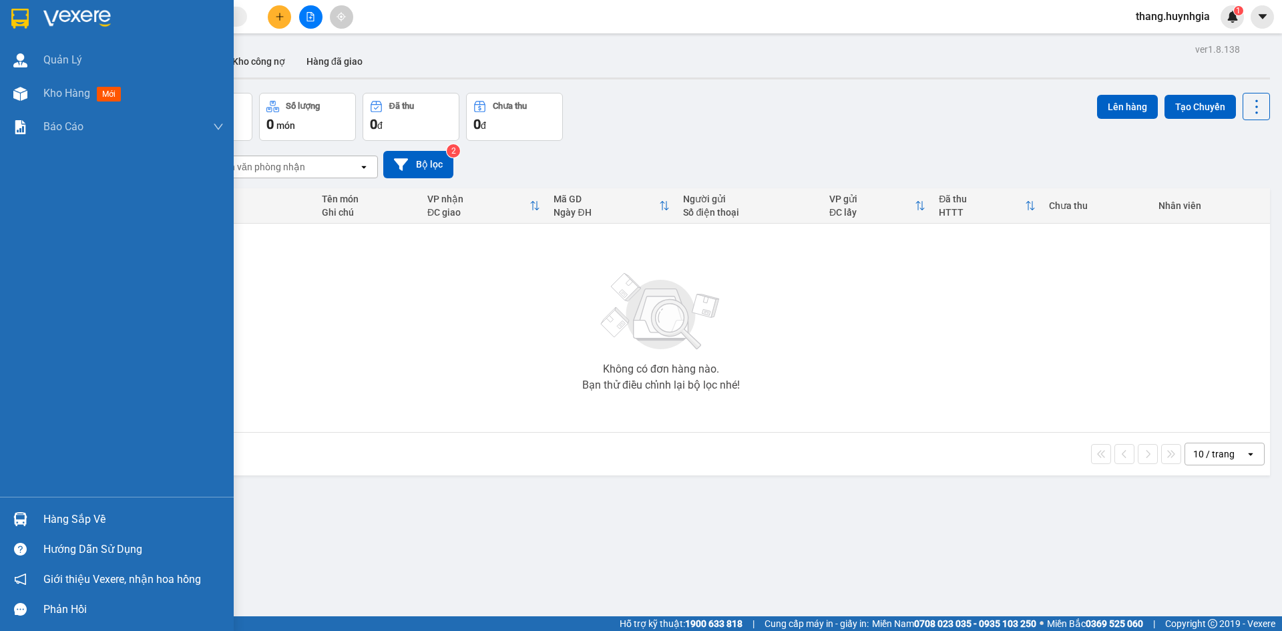
click at [51, 514] on div "Hàng sắp về" at bounding box center [133, 519] width 180 height 20
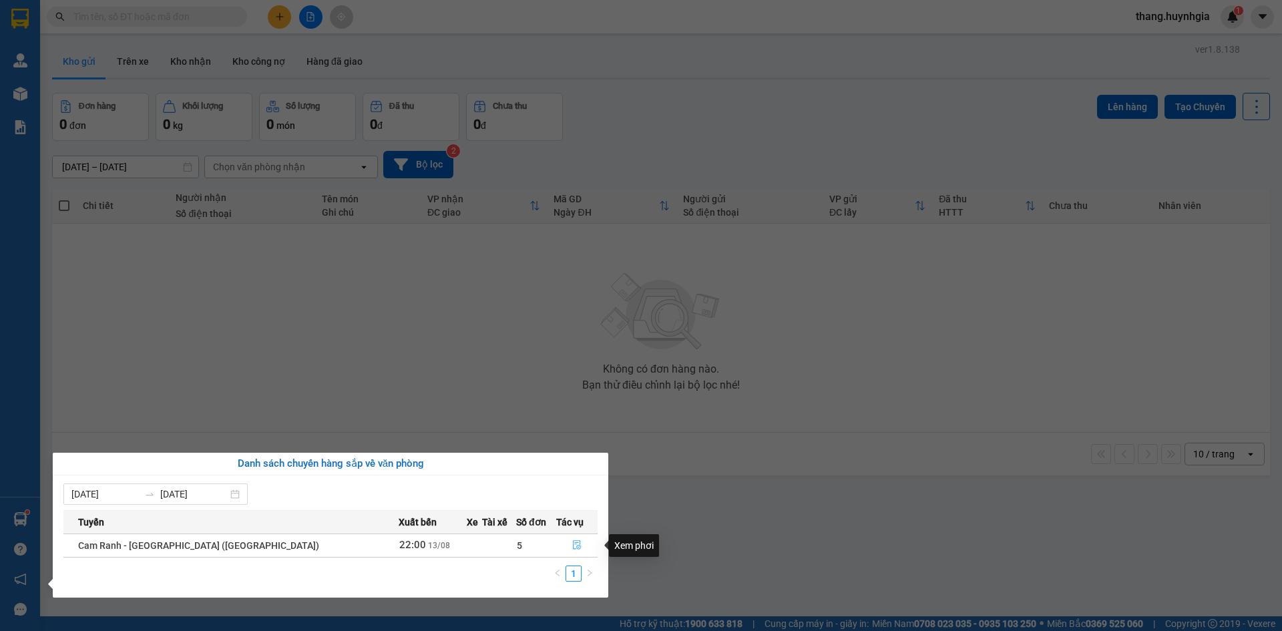
click at [563, 545] on button "button" at bounding box center [577, 545] width 41 height 21
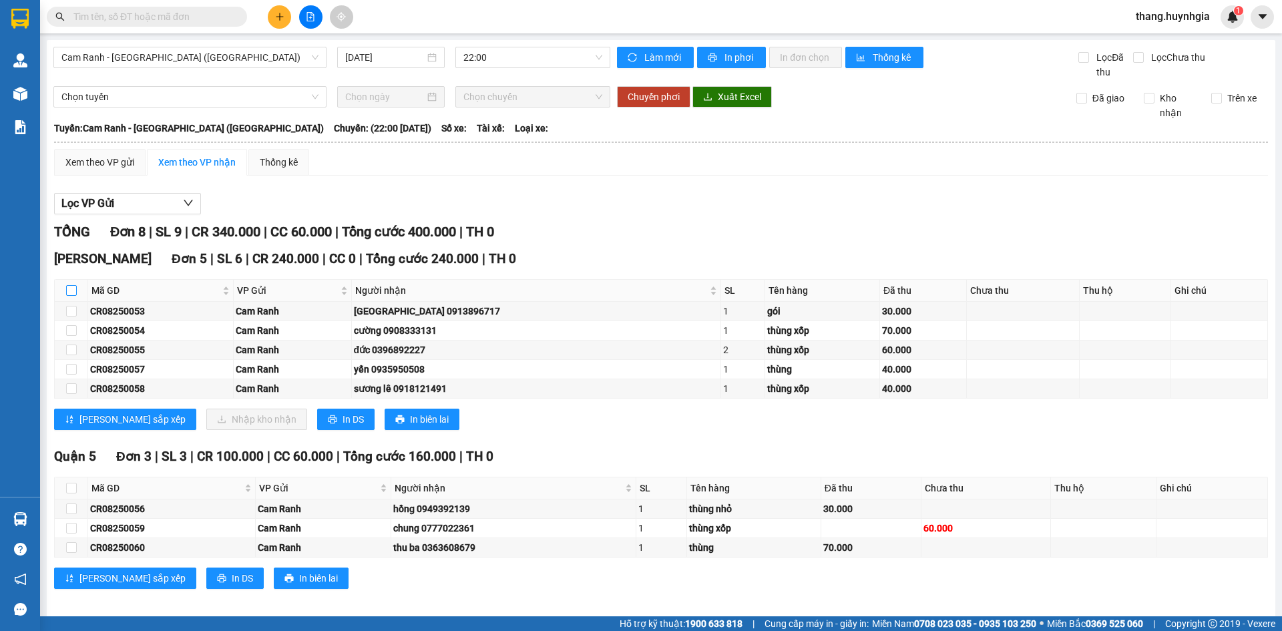
click at [71, 293] on input "checkbox" at bounding box center [71, 290] width 11 height 11
checkbox input "true"
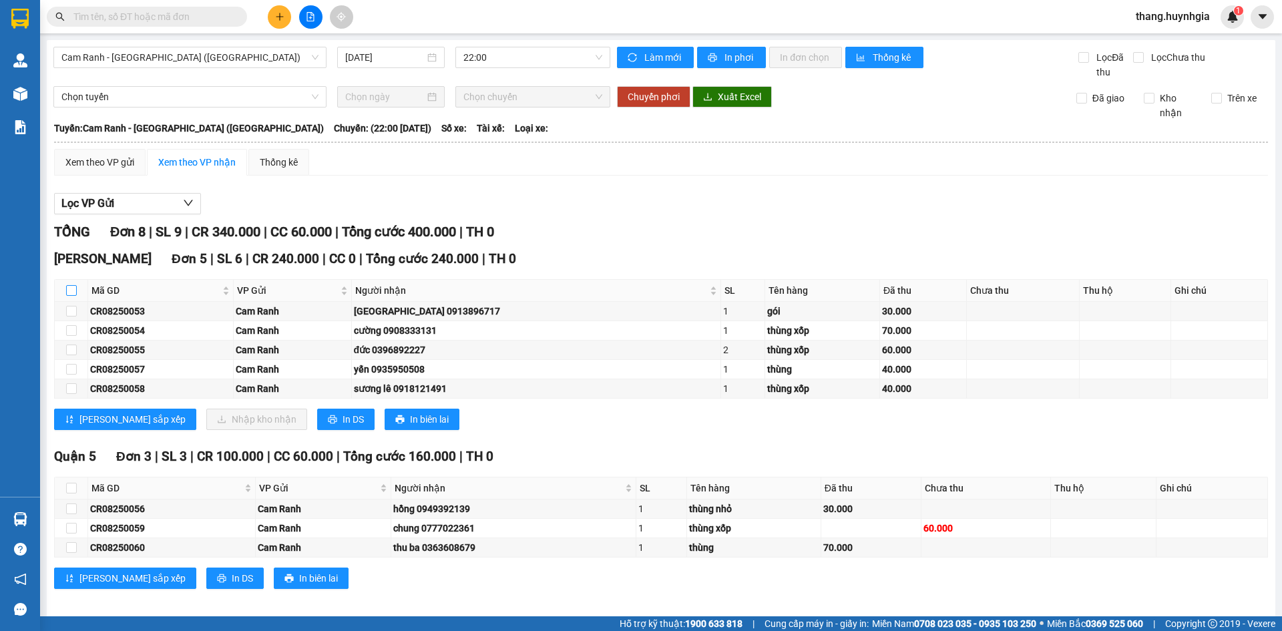
checkbox input "true"
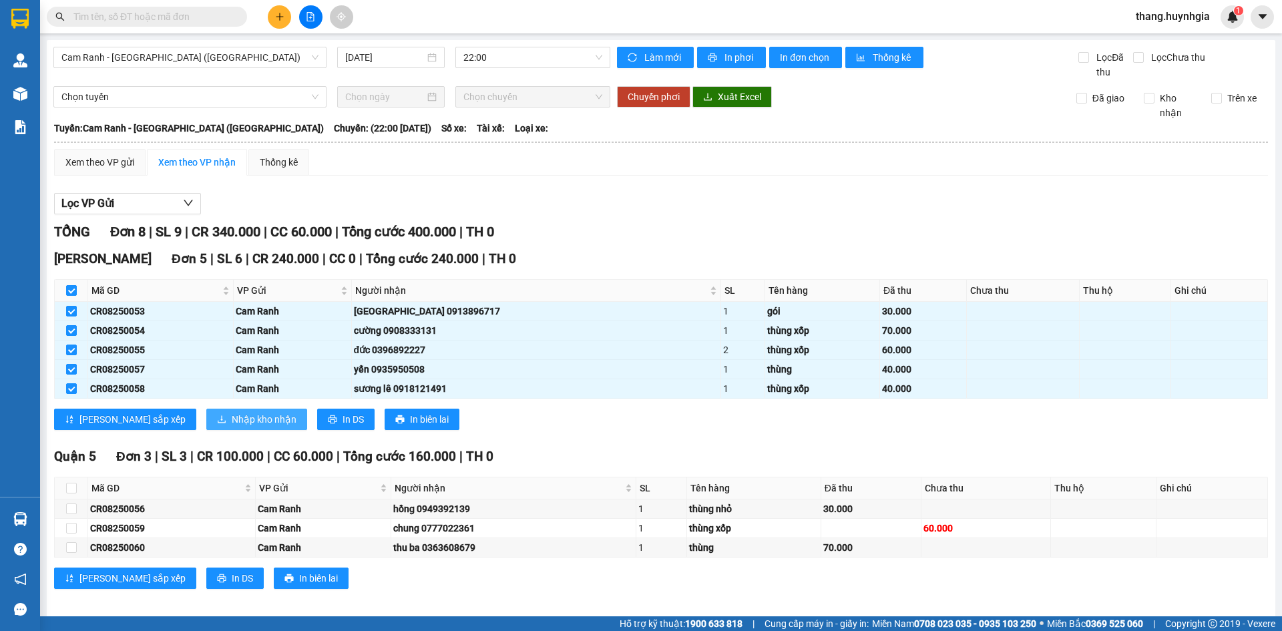
click at [232, 418] on span "Nhập kho nhận" at bounding box center [264, 419] width 65 height 15
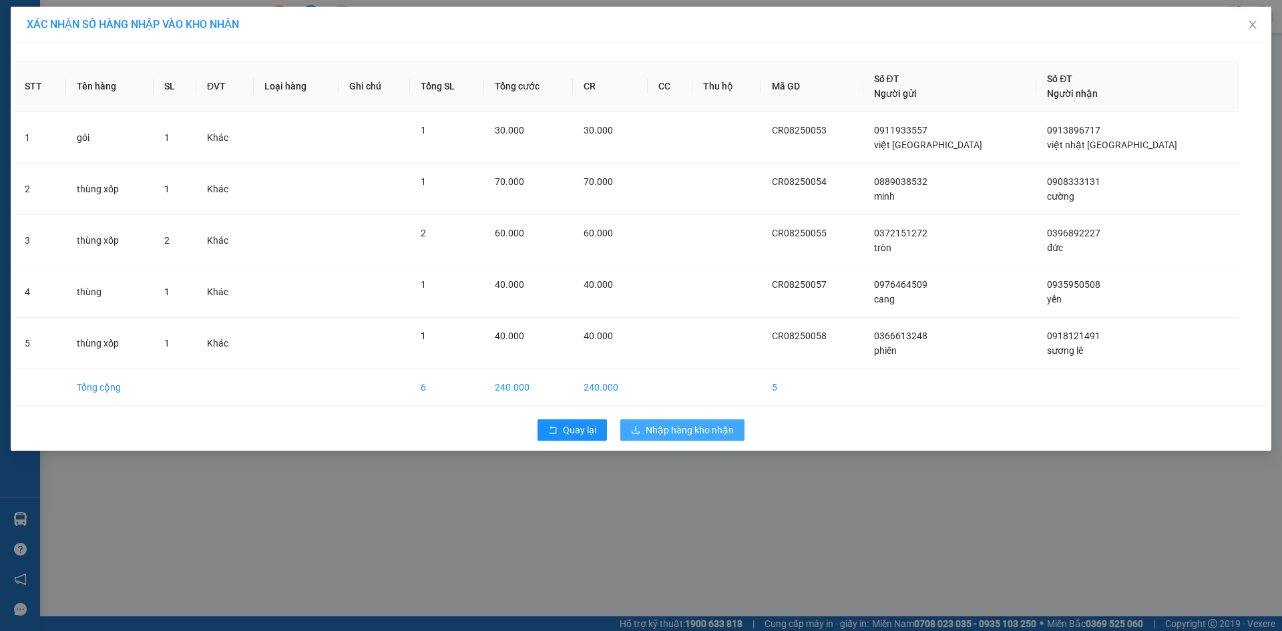
click at [702, 435] on span "Nhập hàng kho nhận" at bounding box center [690, 430] width 88 height 15
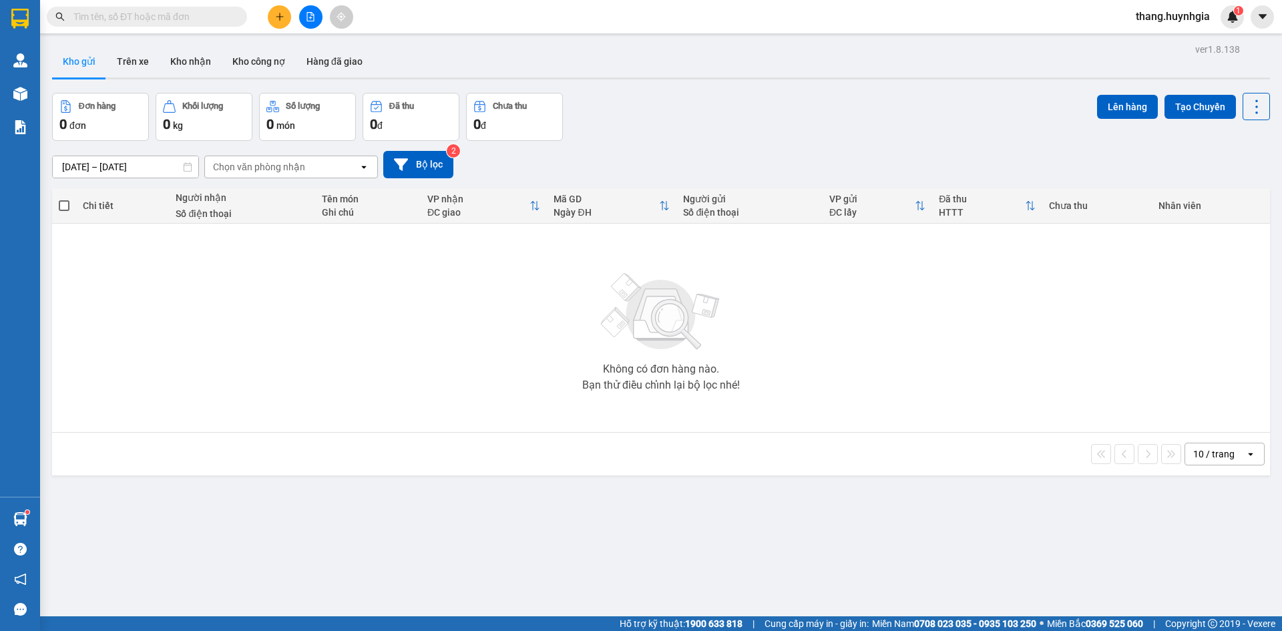
click at [147, 7] on span at bounding box center [147, 17] width 200 height 20
click at [148, 13] on input "text" at bounding box center [152, 16] width 158 height 15
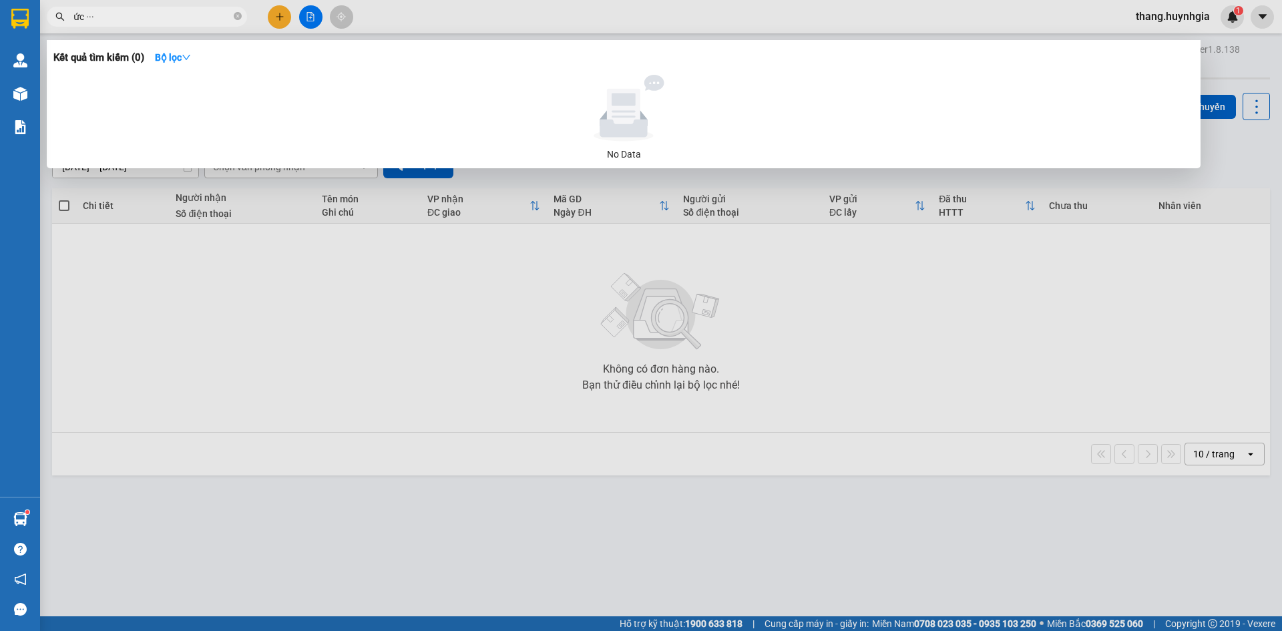
type input "ức···"
drag, startPoint x: 138, startPoint y: 23, endPoint x: 37, endPoint y: 30, distance: 101.7
click at [37, 27] on section "Kết quả tìm kiếm ( 0 ) Bộ lọc No Data ức··· thang.huynhgia 1 Quản [PERSON_NAME]…" at bounding box center [641, 315] width 1282 height 631
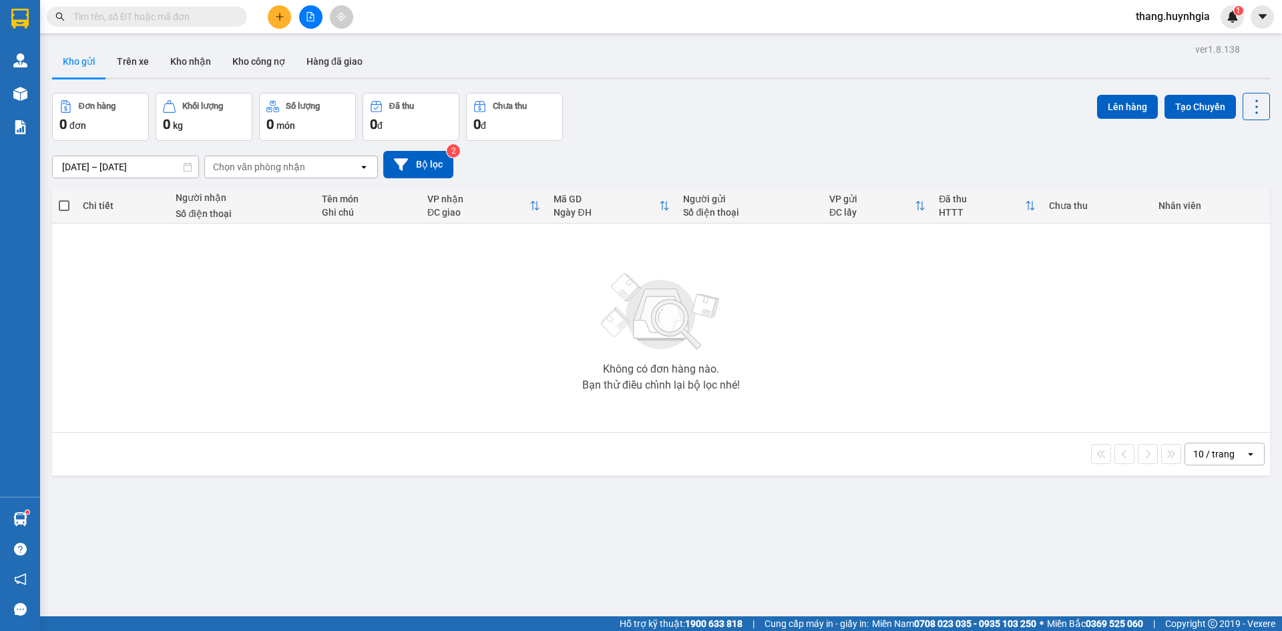
click at [145, 16] on input "text" at bounding box center [152, 16] width 158 height 15
type input "d"
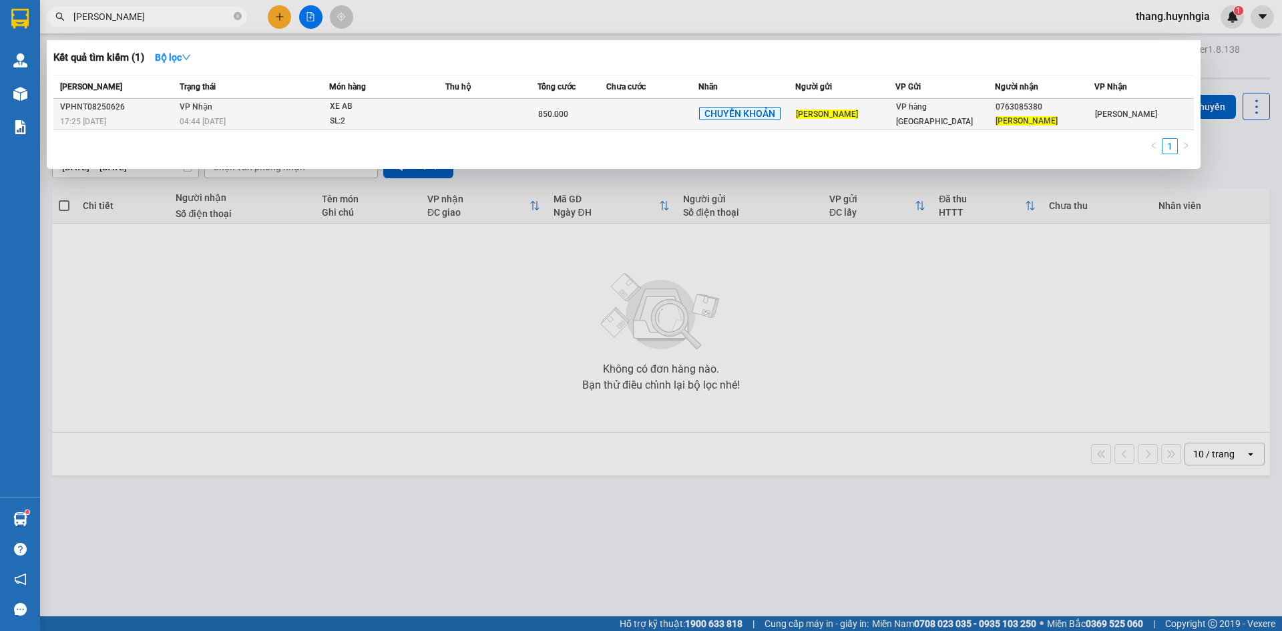
type input "[PERSON_NAME]"
click at [967, 108] on div "VP hàng [GEOGRAPHIC_DATA]" at bounding box center [945, 113] width 98 height 29
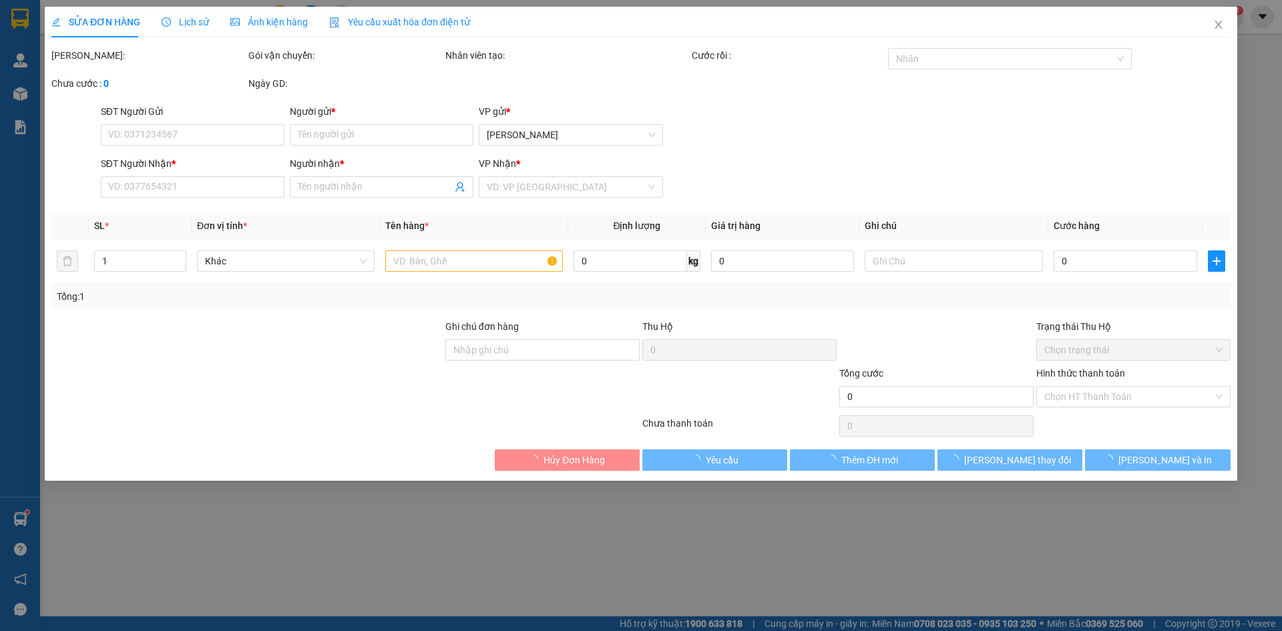
type input "[PERSON_NAME]"
type input "0763085380"
type input "[PERSON_NAME]"
type input "850.000"
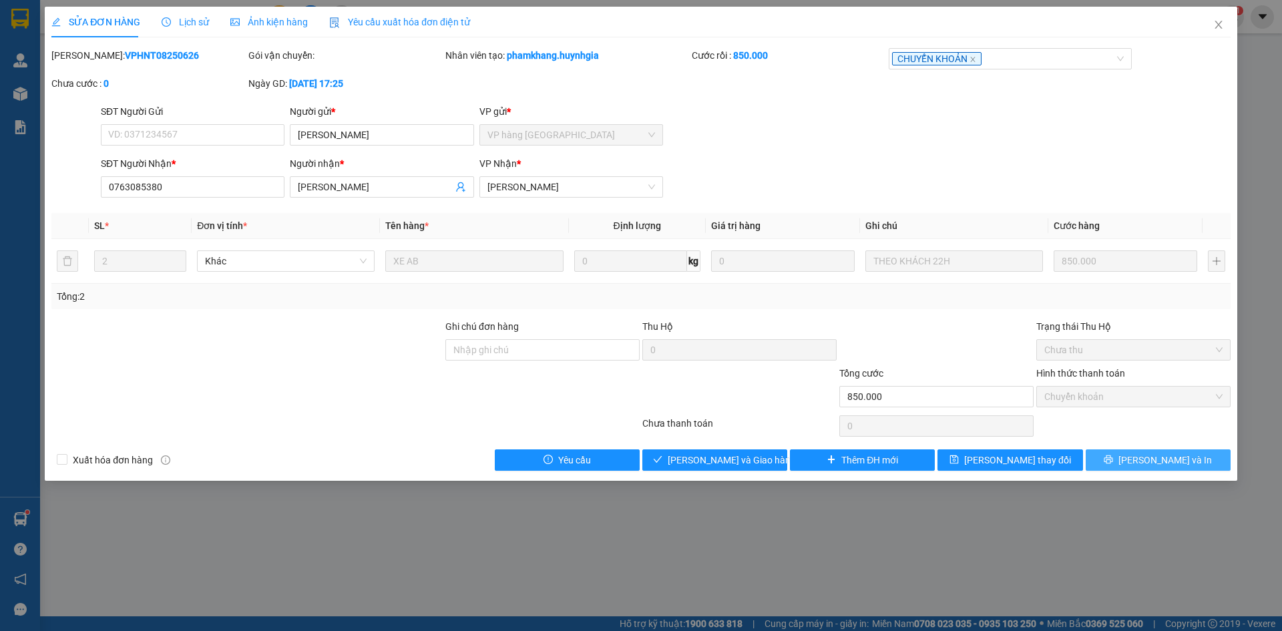
click at [1162, 458] on span "[PERSON_NAME] và In" at bounding box center [1164, 460] width 93 height 15
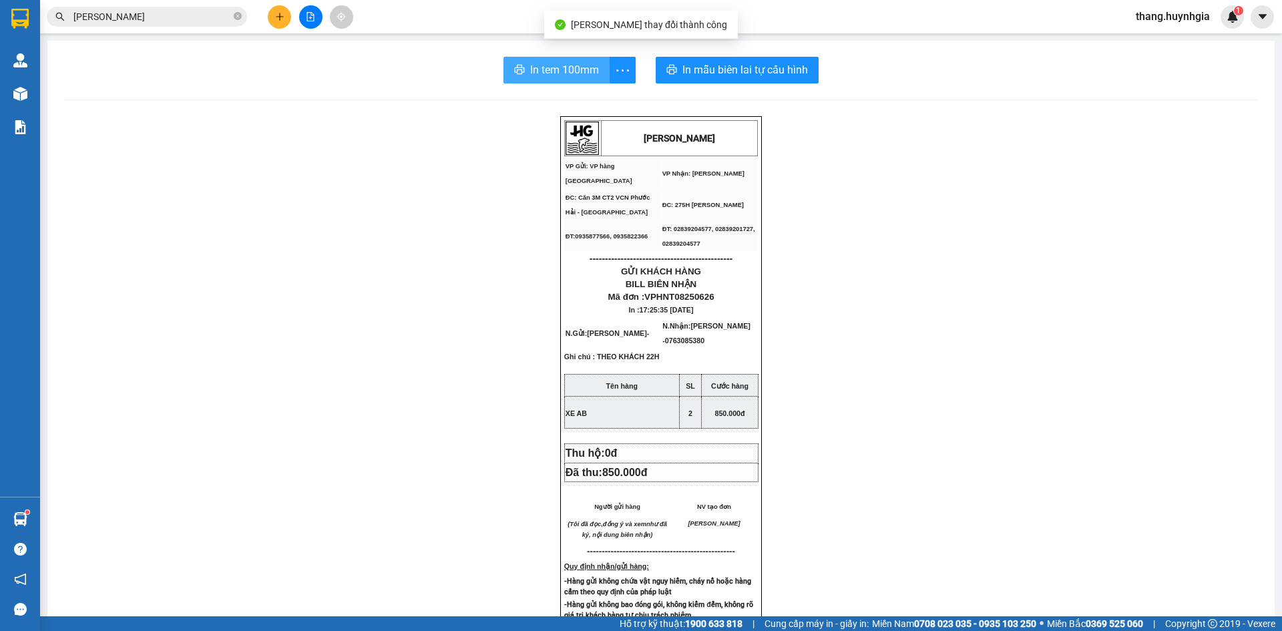
click at [547, 59] on button "In tem 100mm" at bounding box center [556, 70] width 106 height 27
